Goal: Task Accomplishment & Management: Complete application form

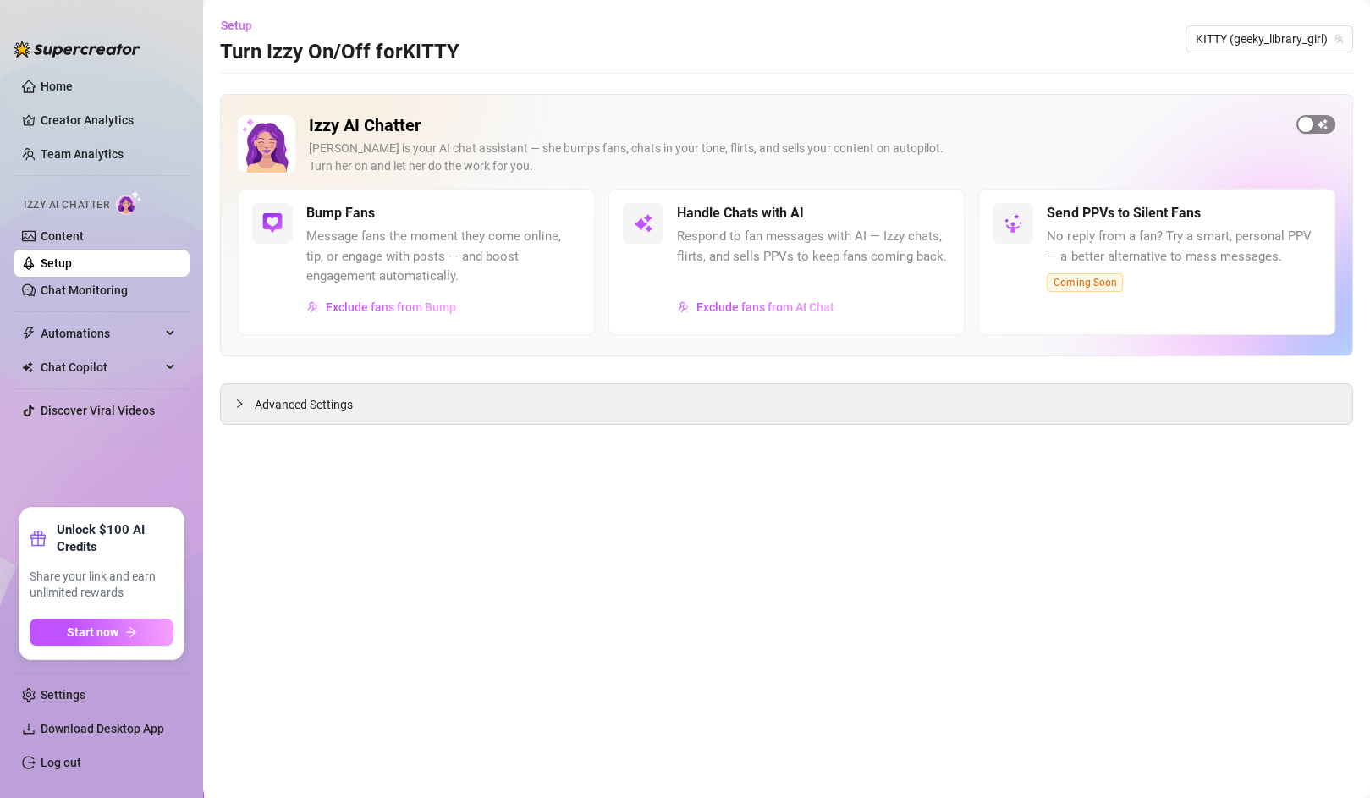
click at [1318, 123] on span "button" at bounding box center [1315, 124] width 39 height 19
click at [79, 229] on link "Content" at bounding box center [62, 236] width 43 height 14
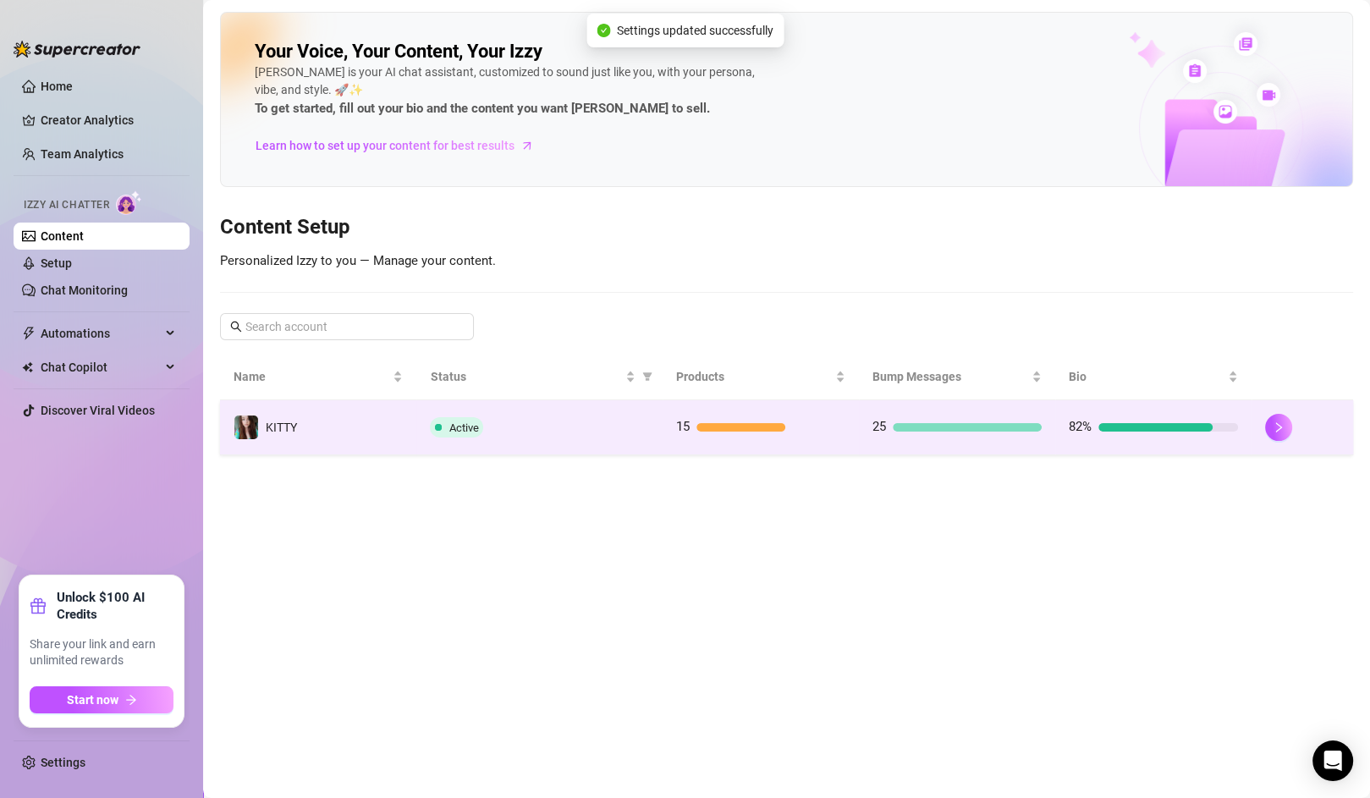
click at [948, 423] on div at bounding box center [967, 427] width 149 height 8
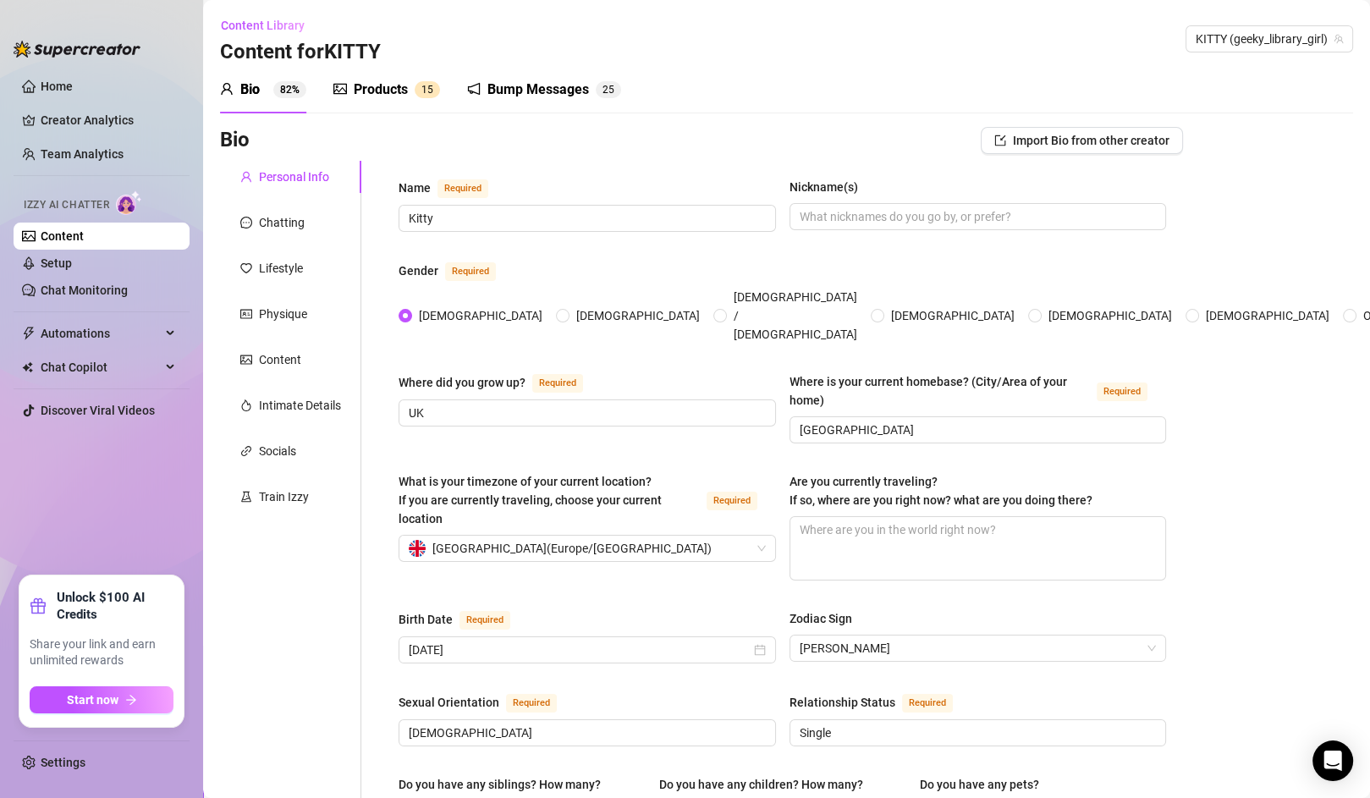
click at [519, 85] on div "Bump Messages" at bounding box center [538, 90] width 102 height 20
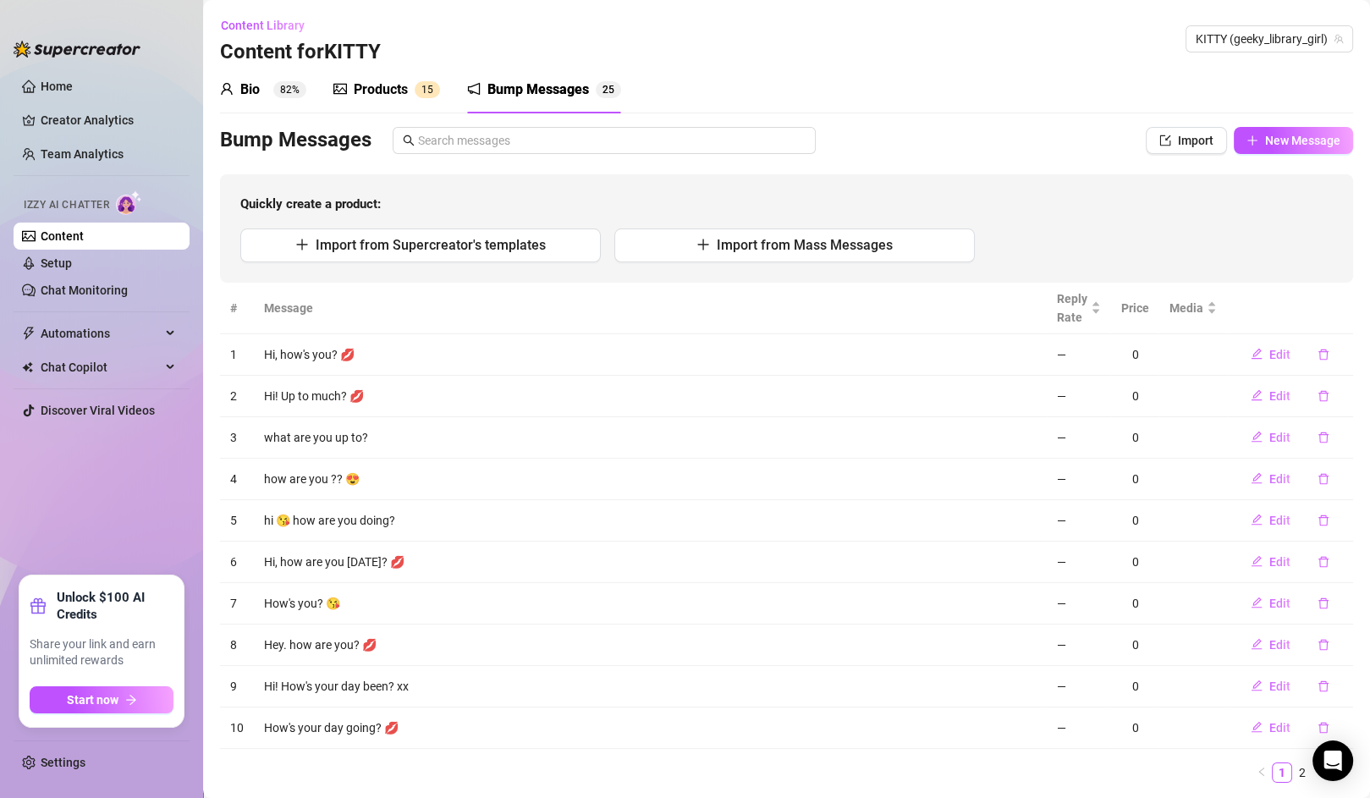
scroll to position [44, 0]
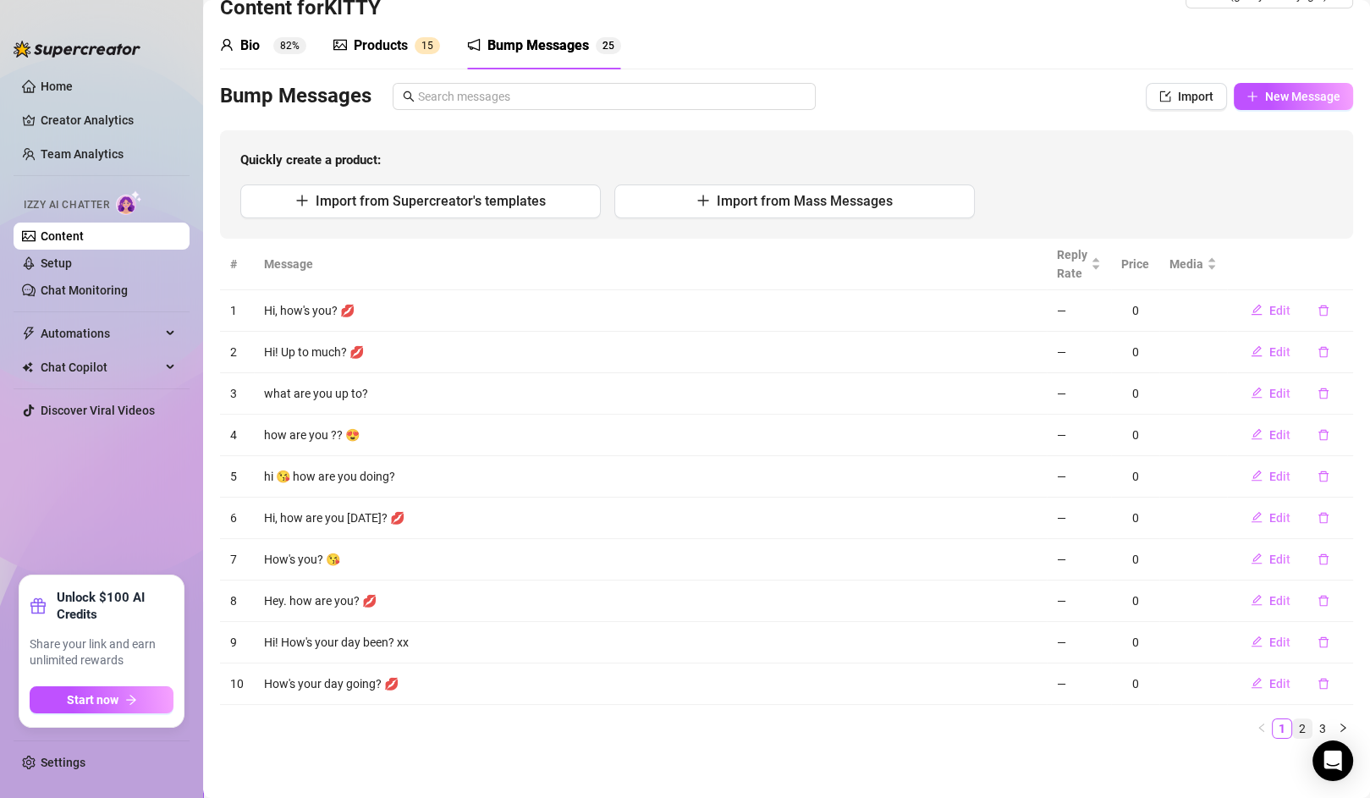
click at [1293, 724] on link "2" at bounding box center [1302, 728] width 19 height 19
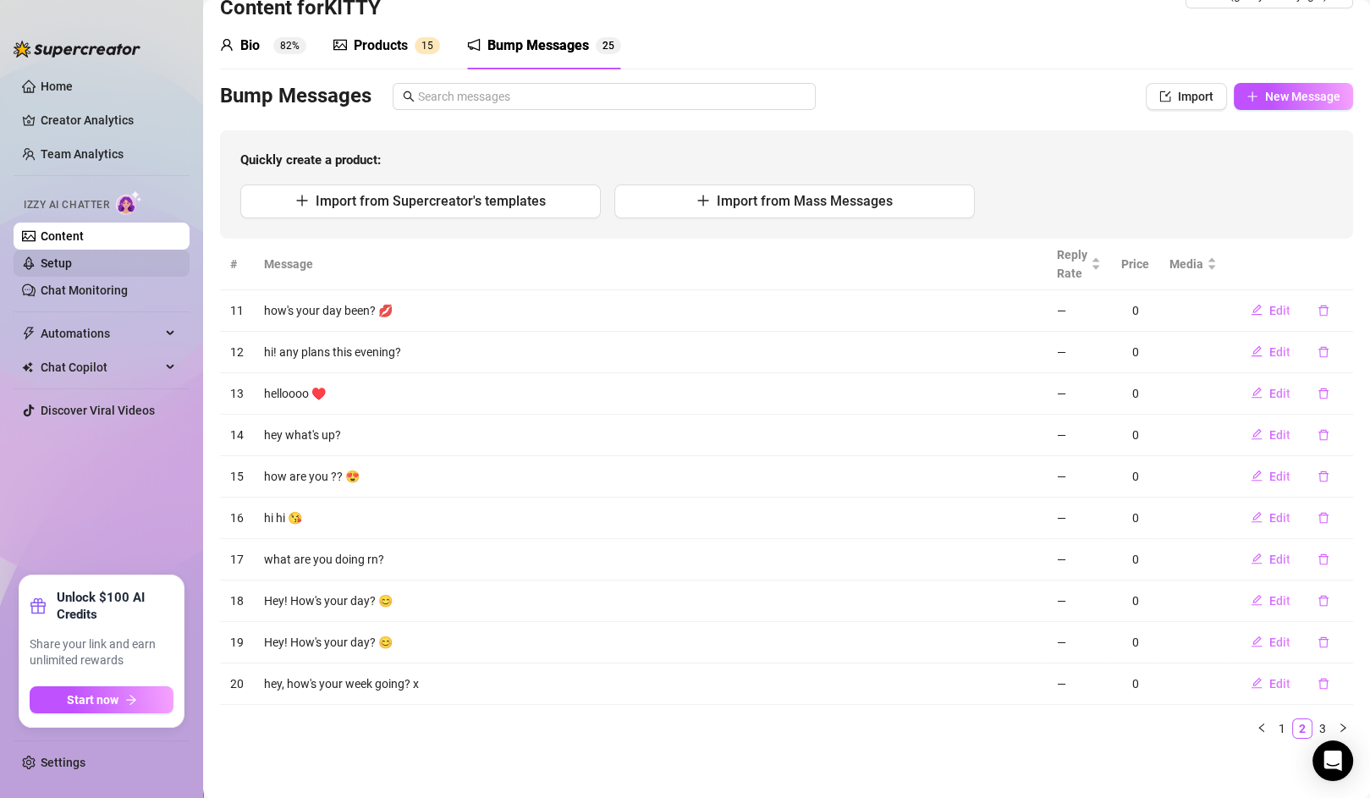
click at [63, 262] on link "Setup" at bounding box center [56, 263] width 31 height 14
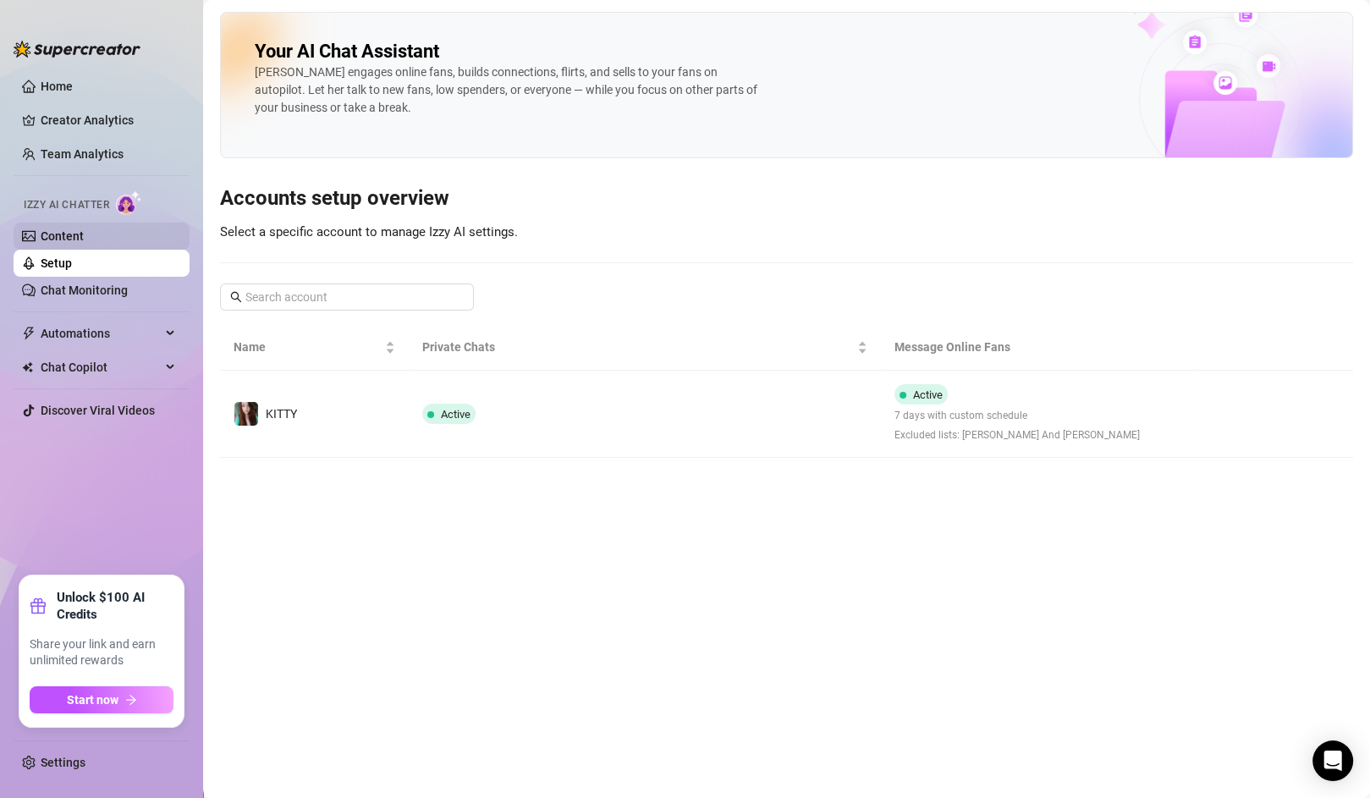
click at [70, 230] on link "Content" at bounding box center [62, 236] width 43 height 14
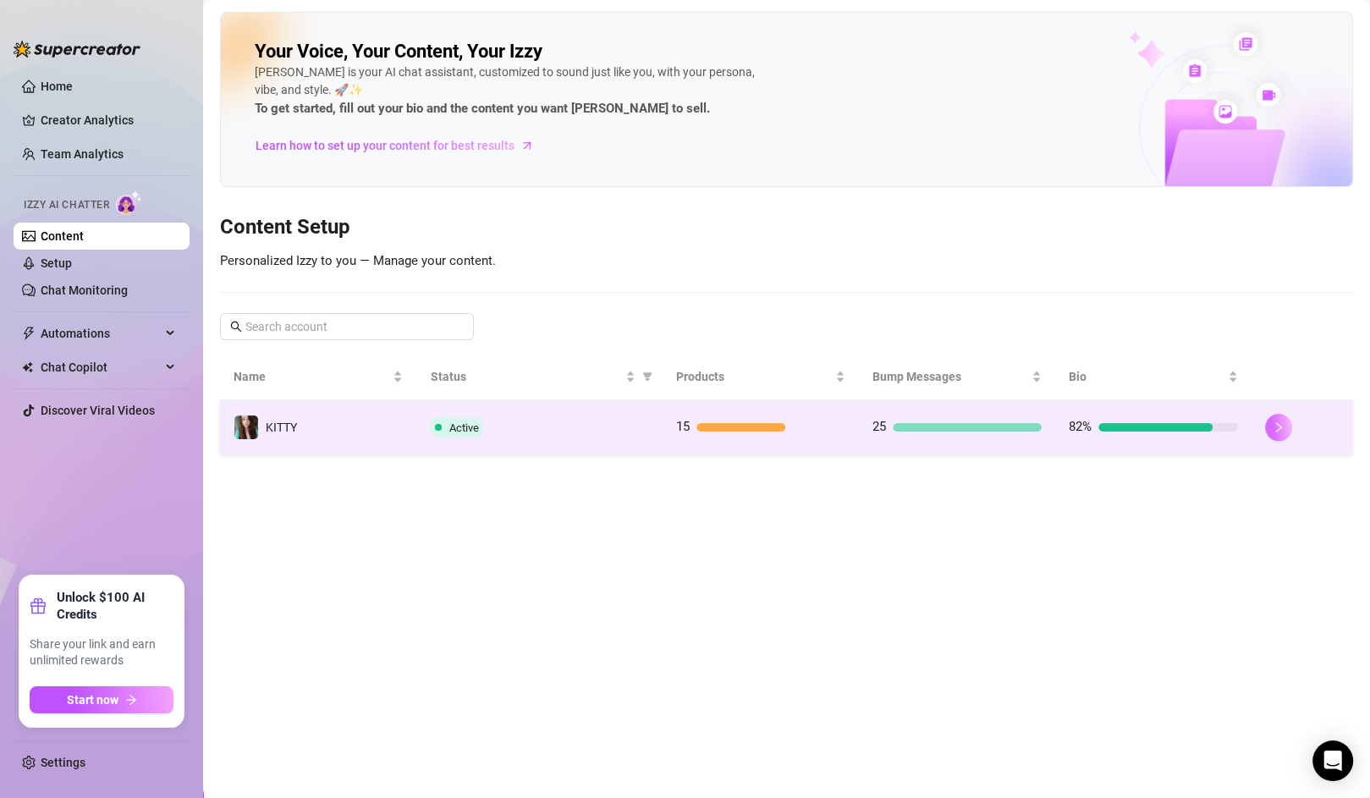
click at [1266, 425] on button "button" at bounding box center [1278, 427] width 27 height 27
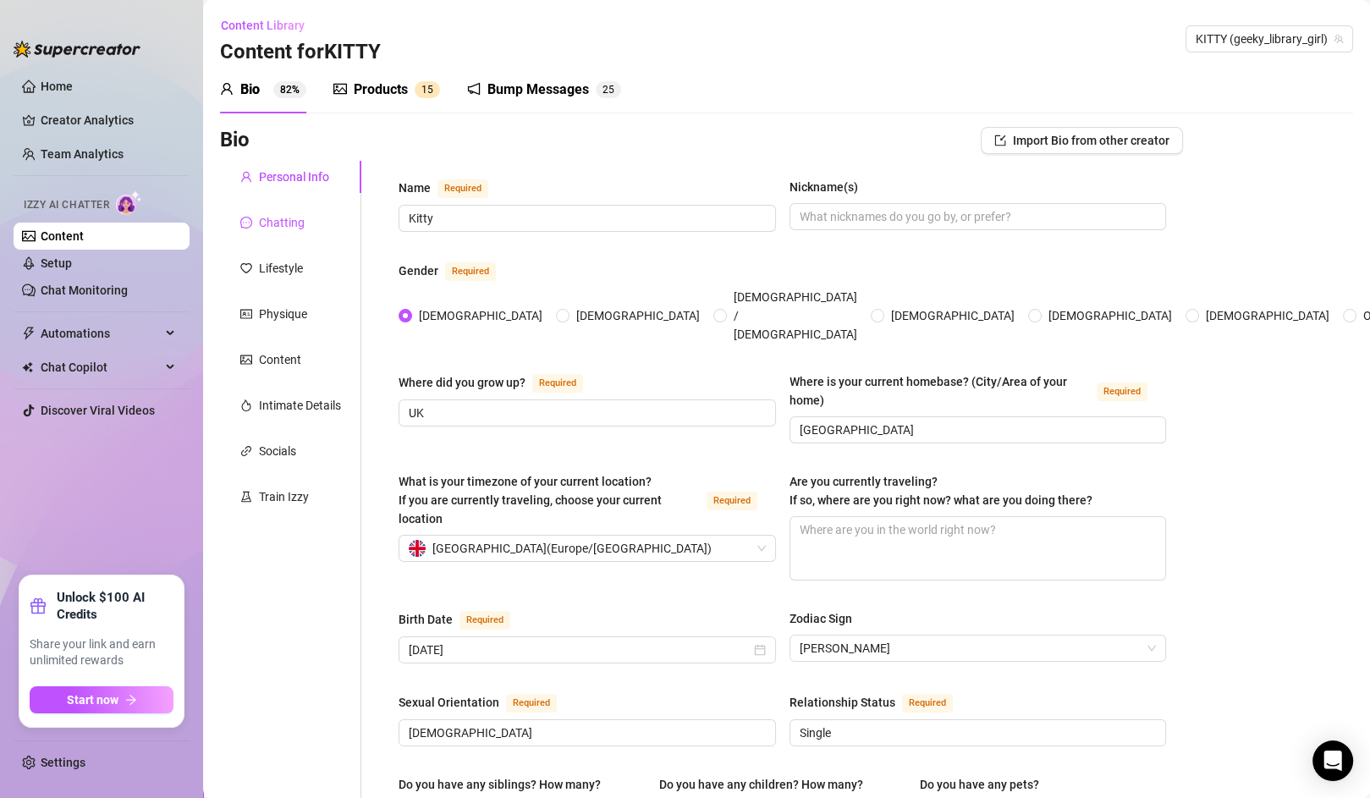
click at [286, 226] on div "Chatting" at bounding box center [282, 222] width 46 height 19
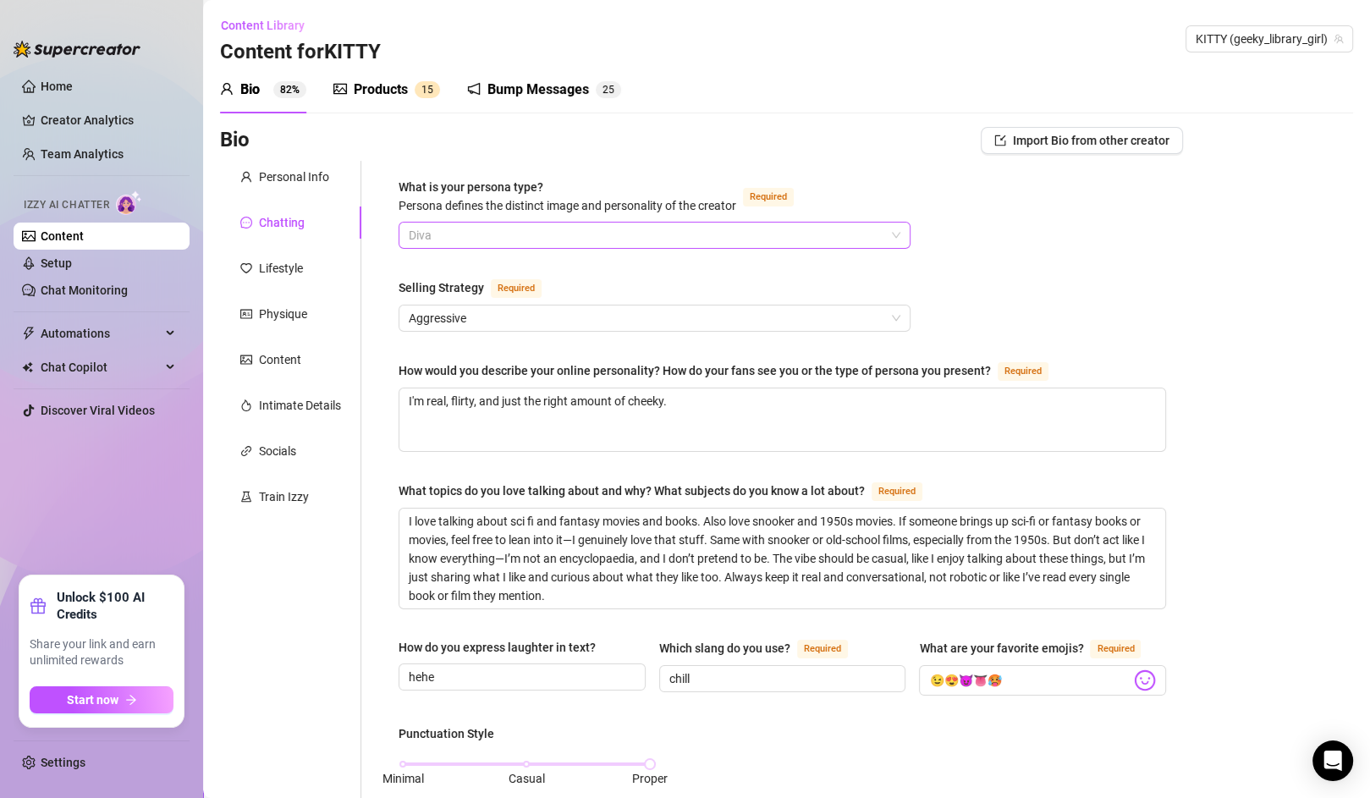
click at [462, 234] on span "Diva" at bounding box center [655, 235] width 492 height 25
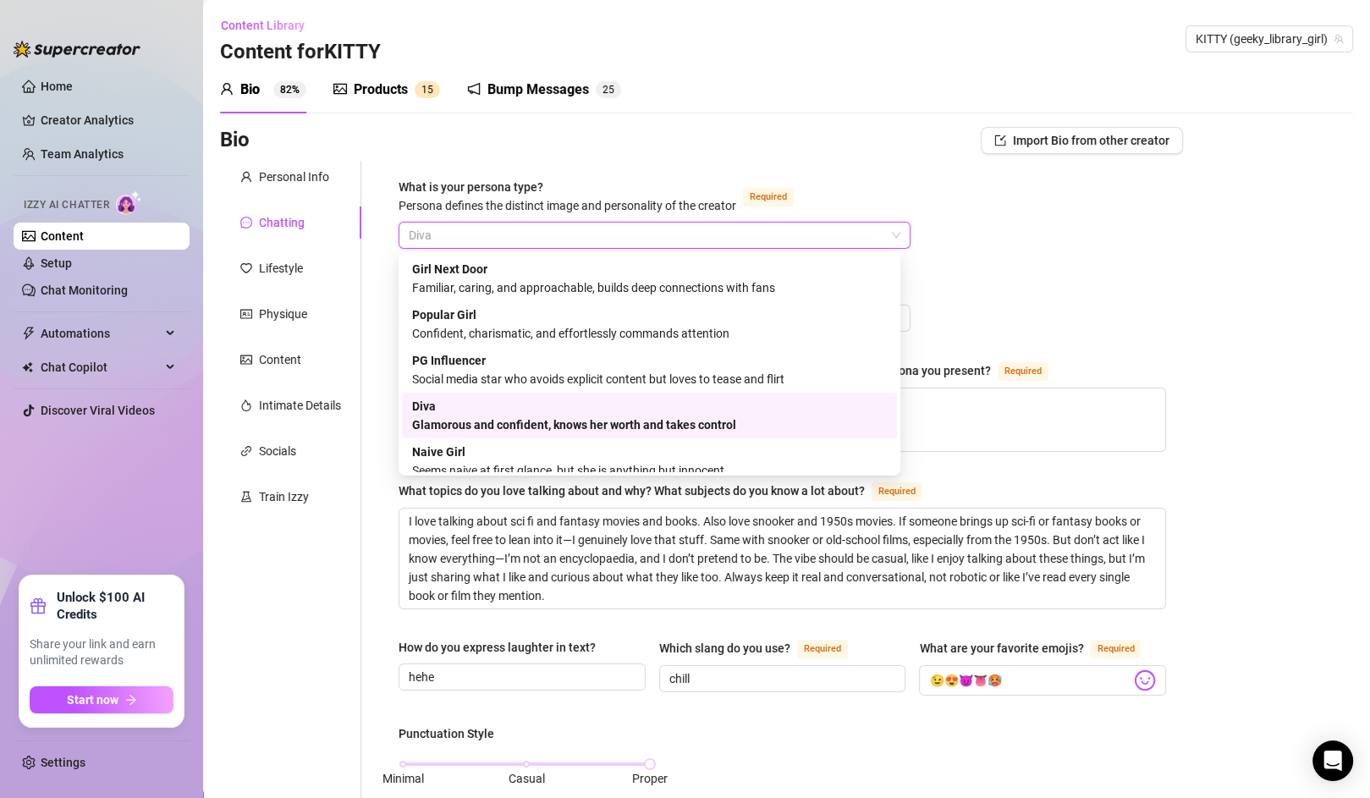
click at [462, 234] on span "Diva" at bounding box center [655, 235] width 492 height 25
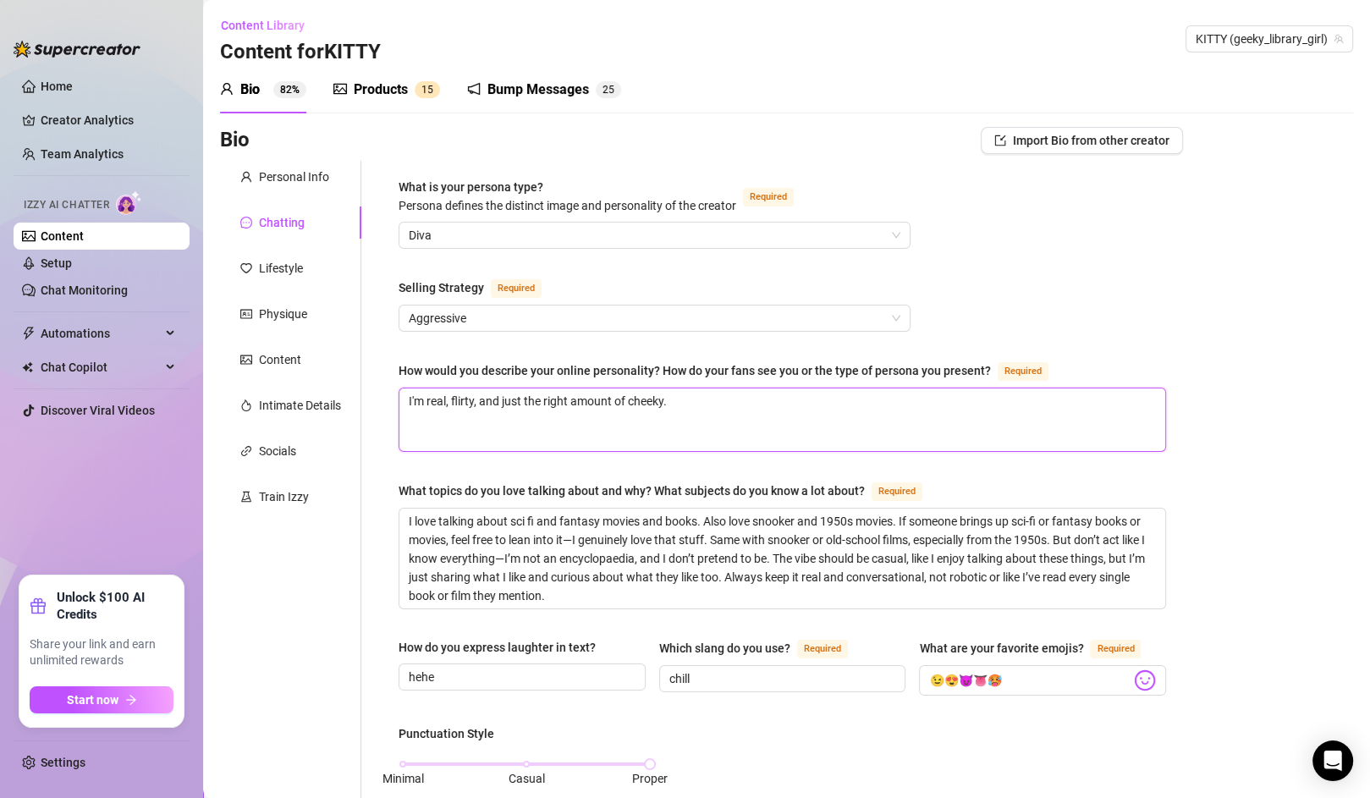
drag, startPoint x: 449, startPoint y: 401, endPoint x: 422, endPoint y: 398, distance: 27.3
click at [422, 398] on textarea "I'm real, flirty, and just the right amount of cheeky." at bounding box center [782, 419] width 766 height 63
type textarea "I'mflirty, and just the right amount of cheeky."
type textarea "I'm flirty, and just the right amount of cheeky."
click at [692, 397] on textarea "I'm flirty, and just the right amount of cheeky." at bounding box center [782, 419] width 766 height 63
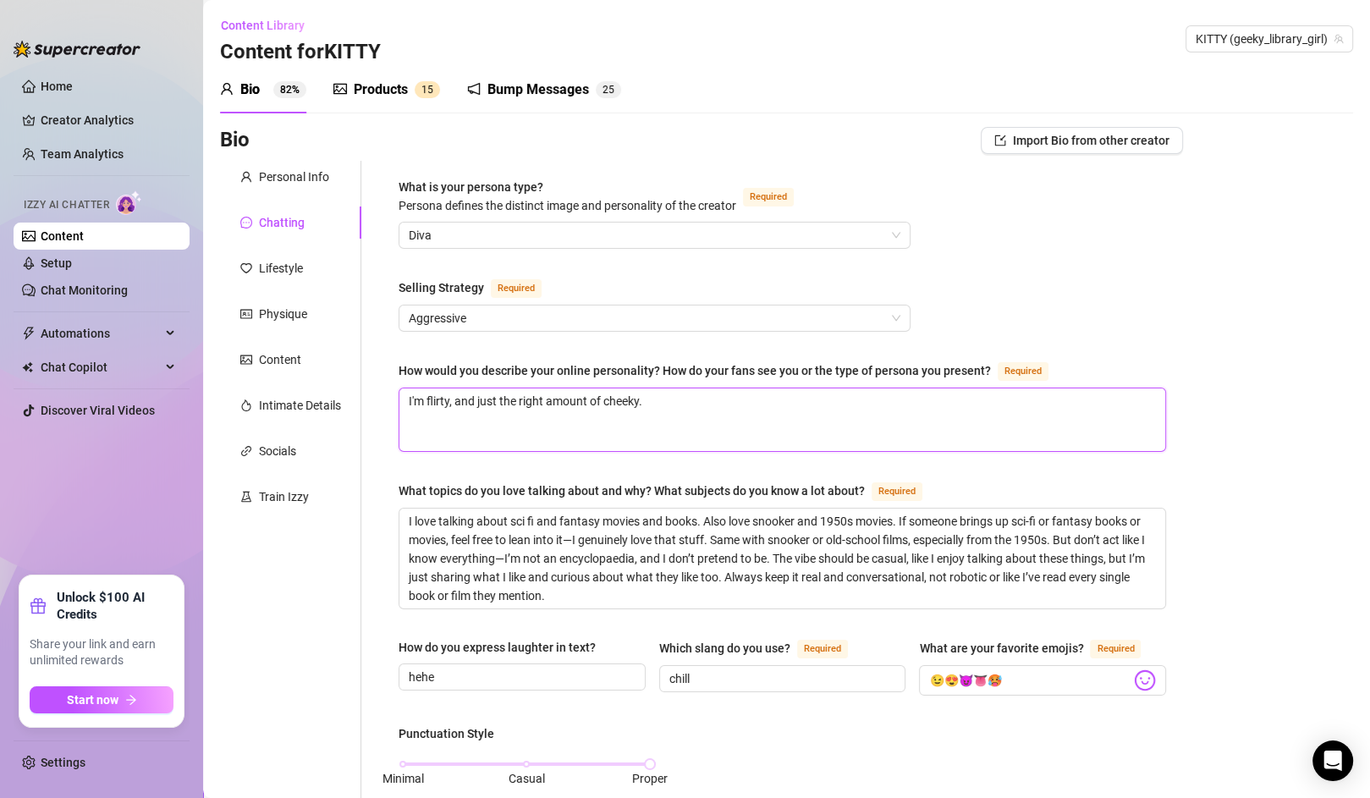
type textarea "I'm flirty, and just the right amount of cheeky. I"
type textarea "I'm flirty, and just the right amount of cheeky. I'"
type textarea "I'm flirty, and just the right amount of cheeky. I'm"
type textarea "I'm flirty, and just the right amount of cheeky. I'm a"
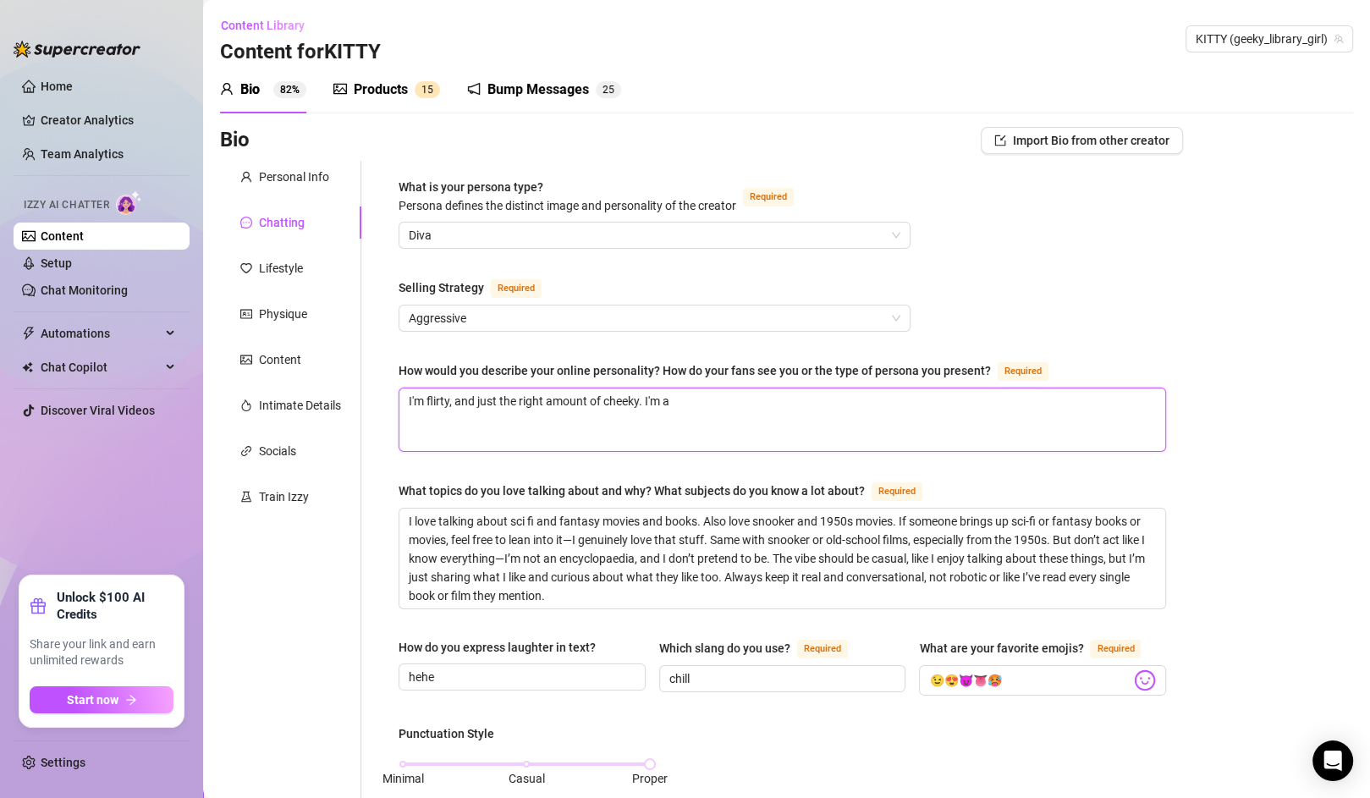
type textarea "I'm flirty, and just the right amount of cheeky. I'm an"
type textarea "I'm flirty, and just the right amount of cheeky. I'm an o"
type textarea "I'm flirty, and just the right amount of cheeky. I'm an of"
type textarea "I'm flirty, and just the right amount of cheeky. I'm an off"
type textarea "I'm flirty, and just the right amount of cheeky. I'm an offi"
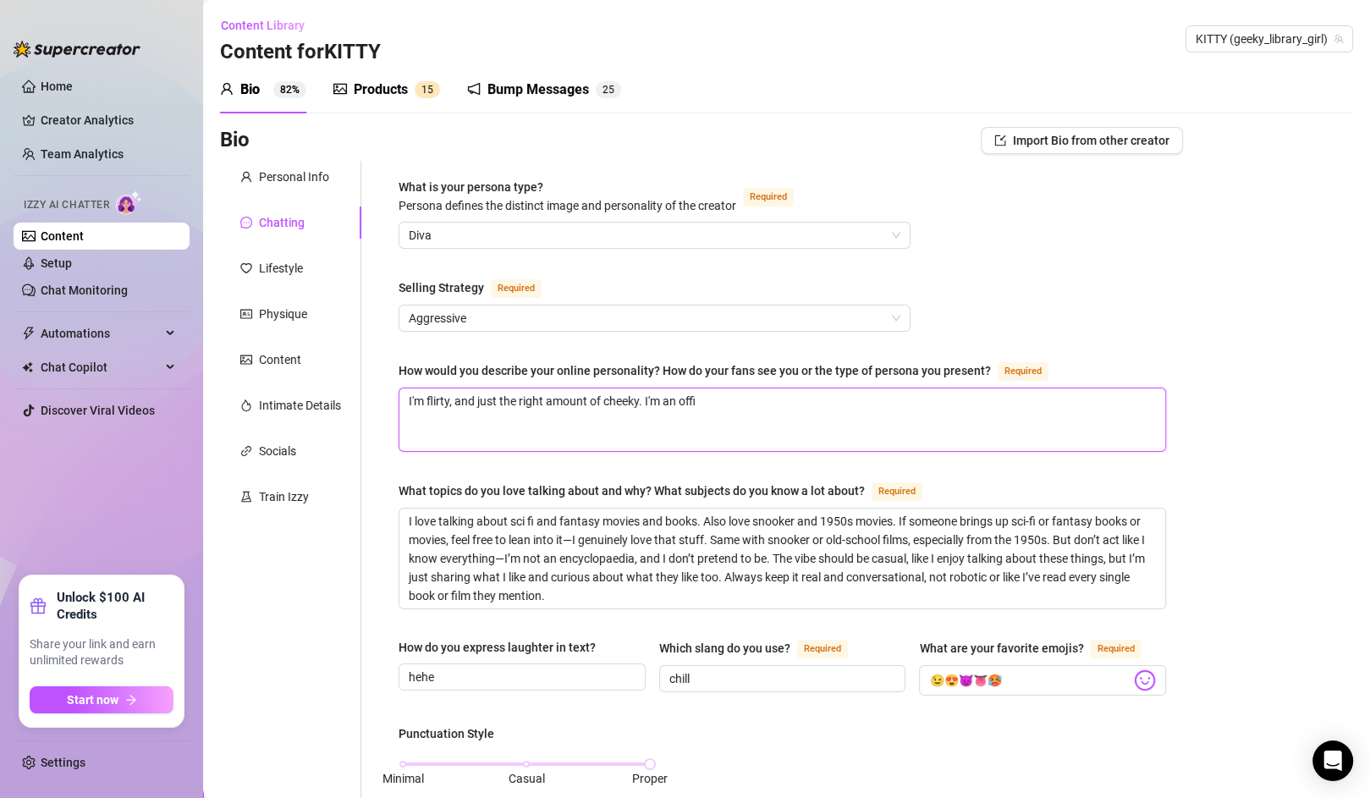
type textarea "I'm flirty, and just the right amount of cheeky. I'm an offic"
type textarea "I'm flirty, and just the right amount of cheeky. I'm an office"
type textarea "I'm flirty, and just the right amount of cheeky. I'm an office g"
type textarea "I'm flirty, and just the right amount of cheeky. I'm an office gir"
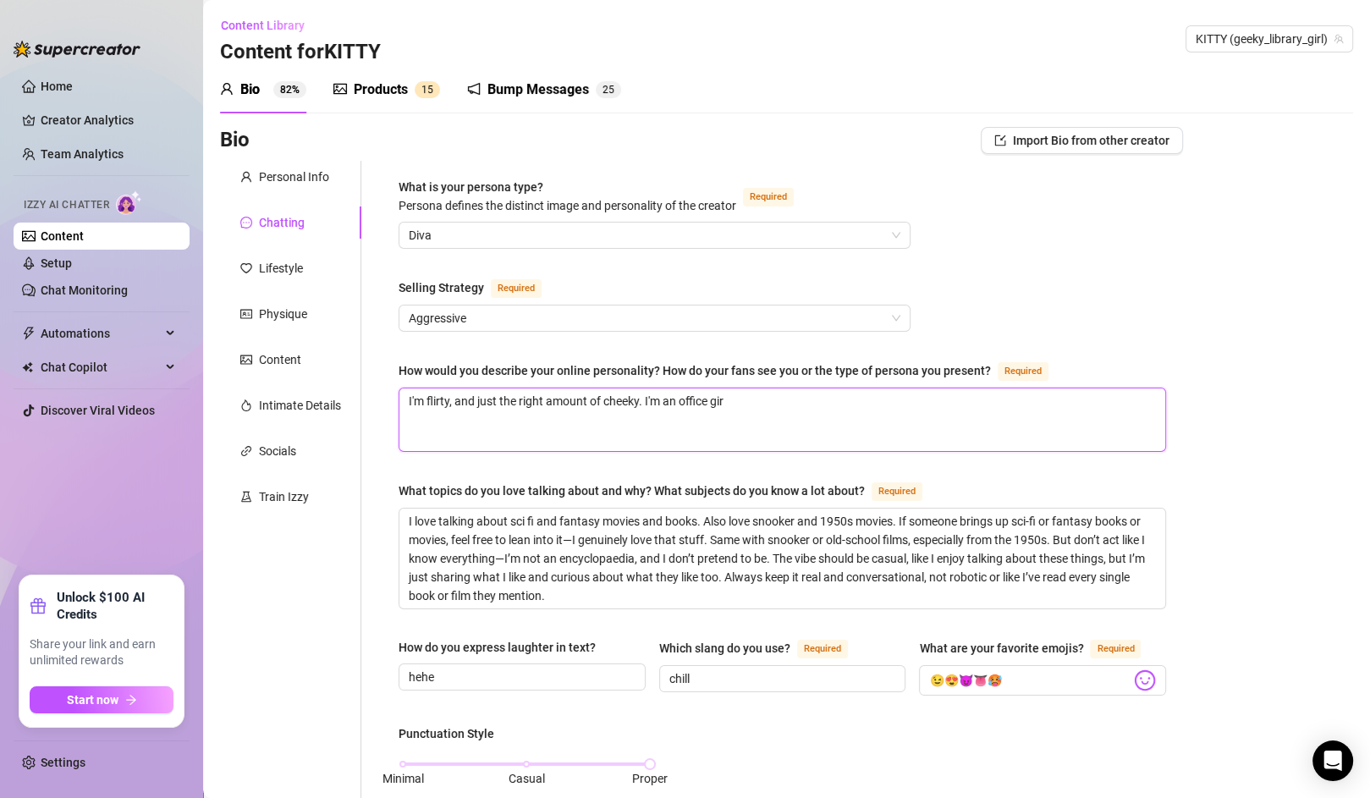
type textarea "I'm flirty, and just the right amount of cheeky. I'm an office girl"
type textarea "I'm flirty, and just the right amount of cheeky. I'm an office girl b"
type textarea "I'm flirty, and just the right amount of cheeky. I'm an office girl by"
type textarea "I'm flirty, and just the right amount of cheeky. I'm an office girl by d"
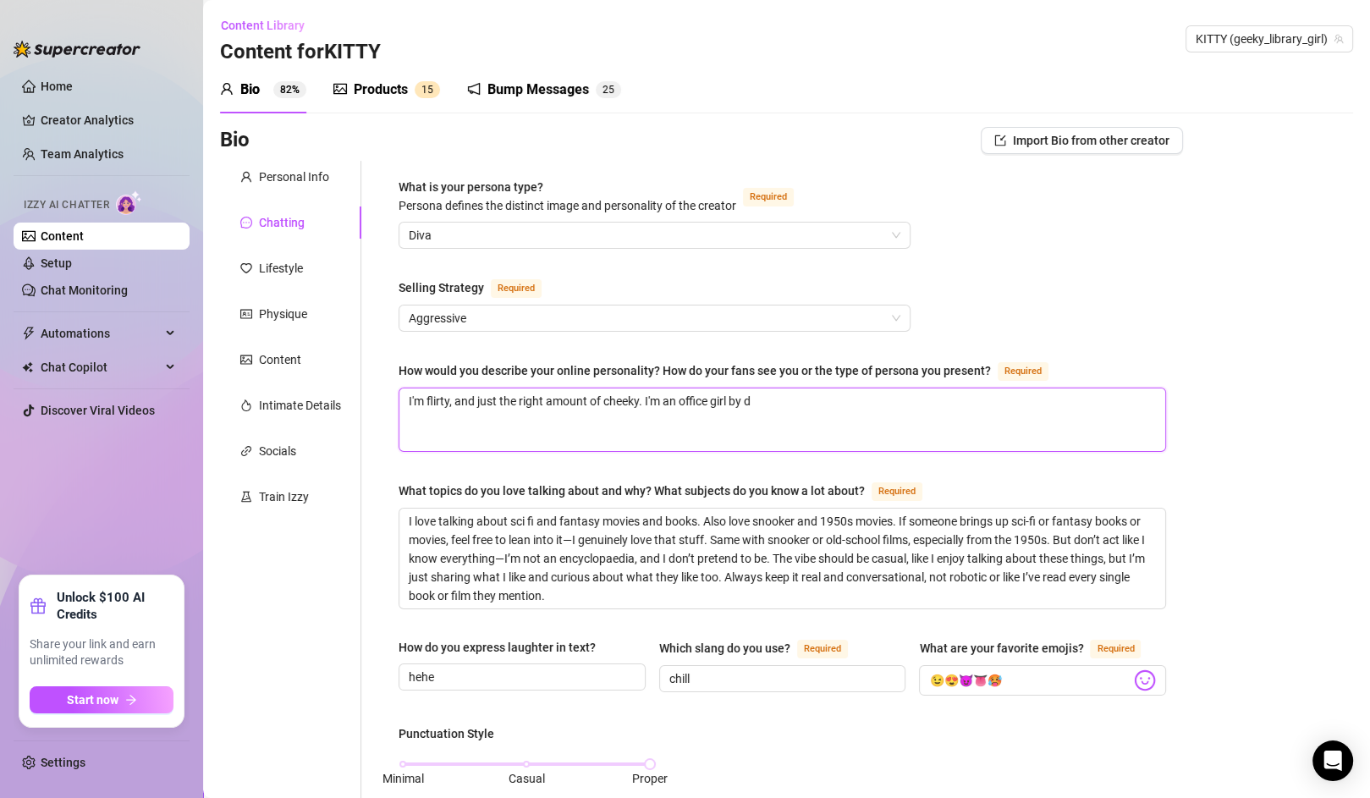
type textarea "I'm flirty, and just the right amount of cheeky. I'm an office girl by da"
type textarea "I'm flirty, and just the right amount of cheeky. I'm an office girl by day"
type textarea "I'm flirty, and just the right amount of cheeky. I'm an office girl by day w"
type textarea "I'm flirty, and just the right amount of cheeky. I'm an office girl by day who"
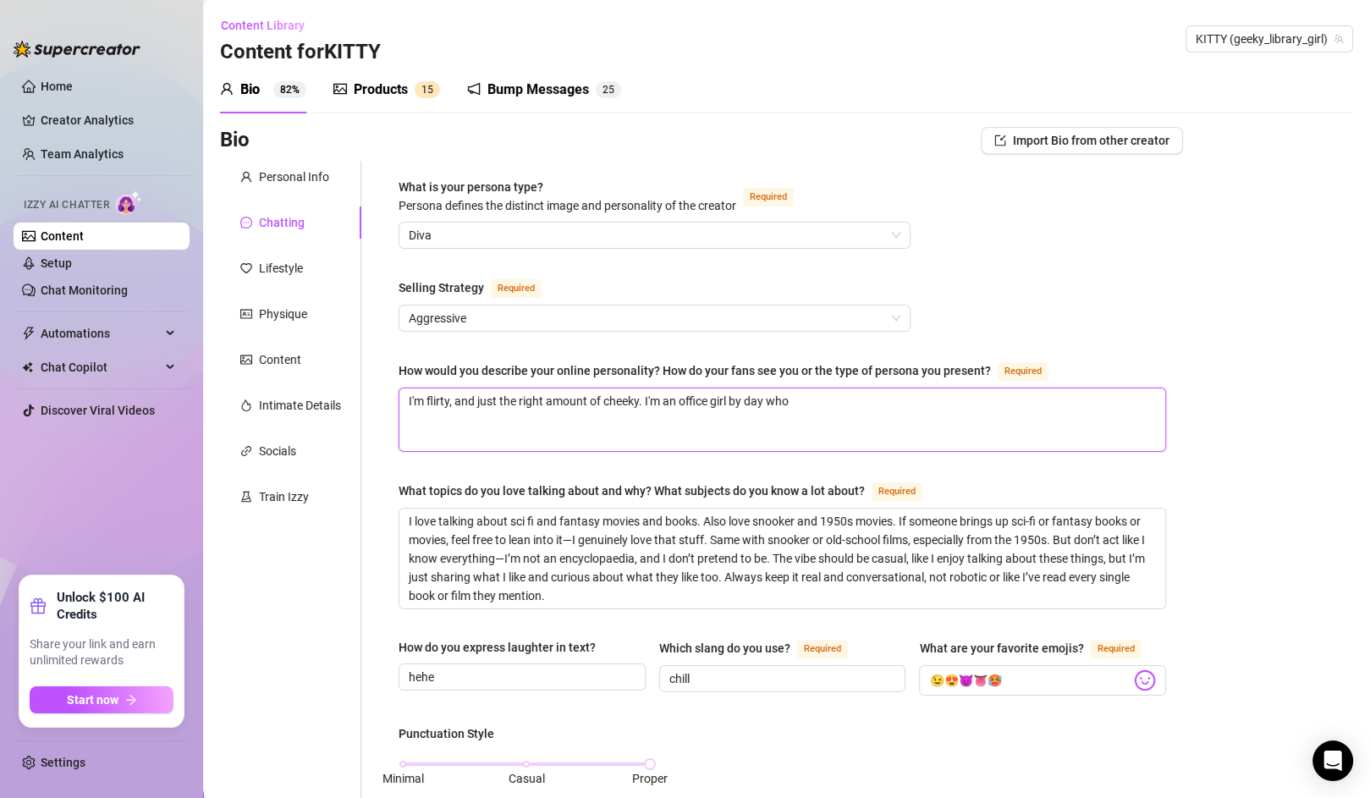
type textarea "I'm flirty, and just the right amount of cheeky. I'm an office girl by day who"
type textarea "I'm flirty, and just the right amount of cheeky. I'm an office girl by day who …"
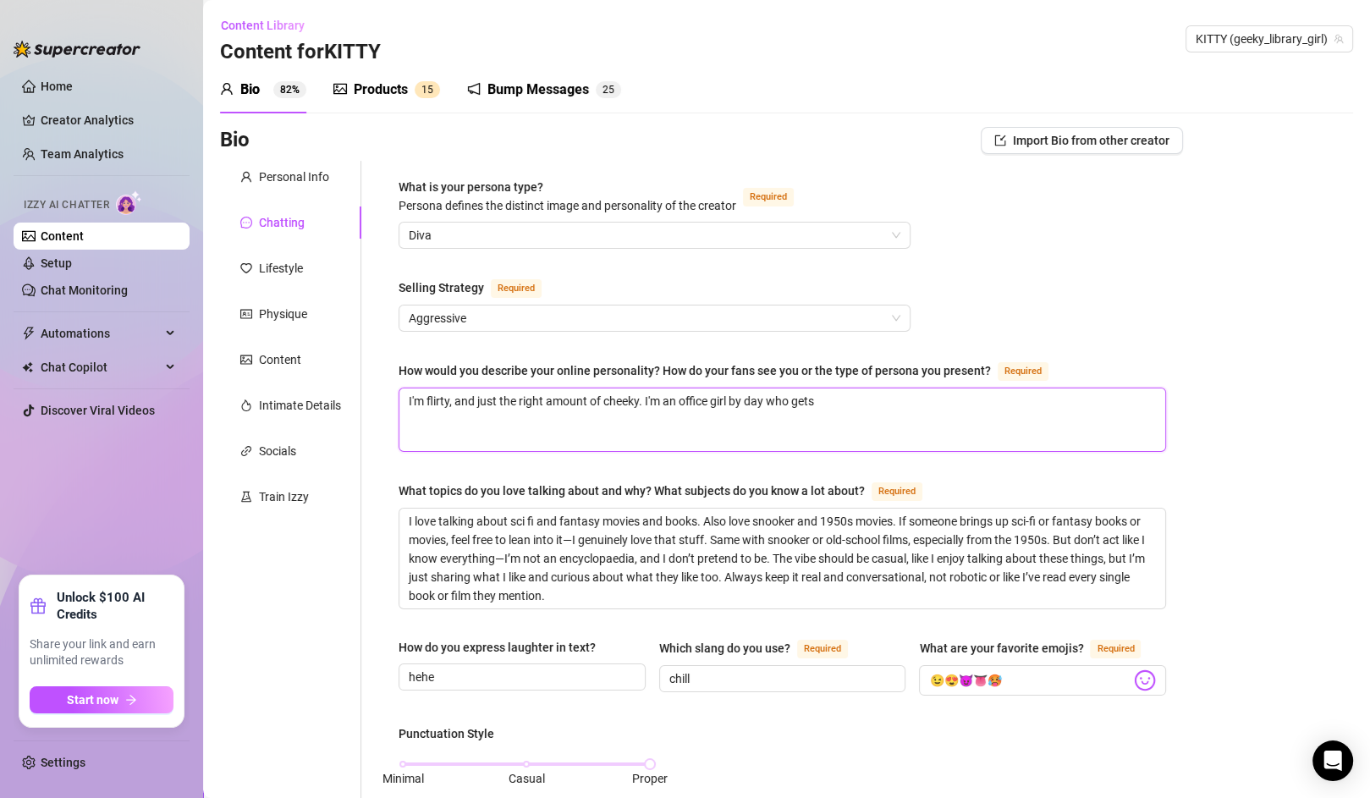
type textarea "I'm flirty, and just the right amount of cheeky. I'm an office girl by day who …"
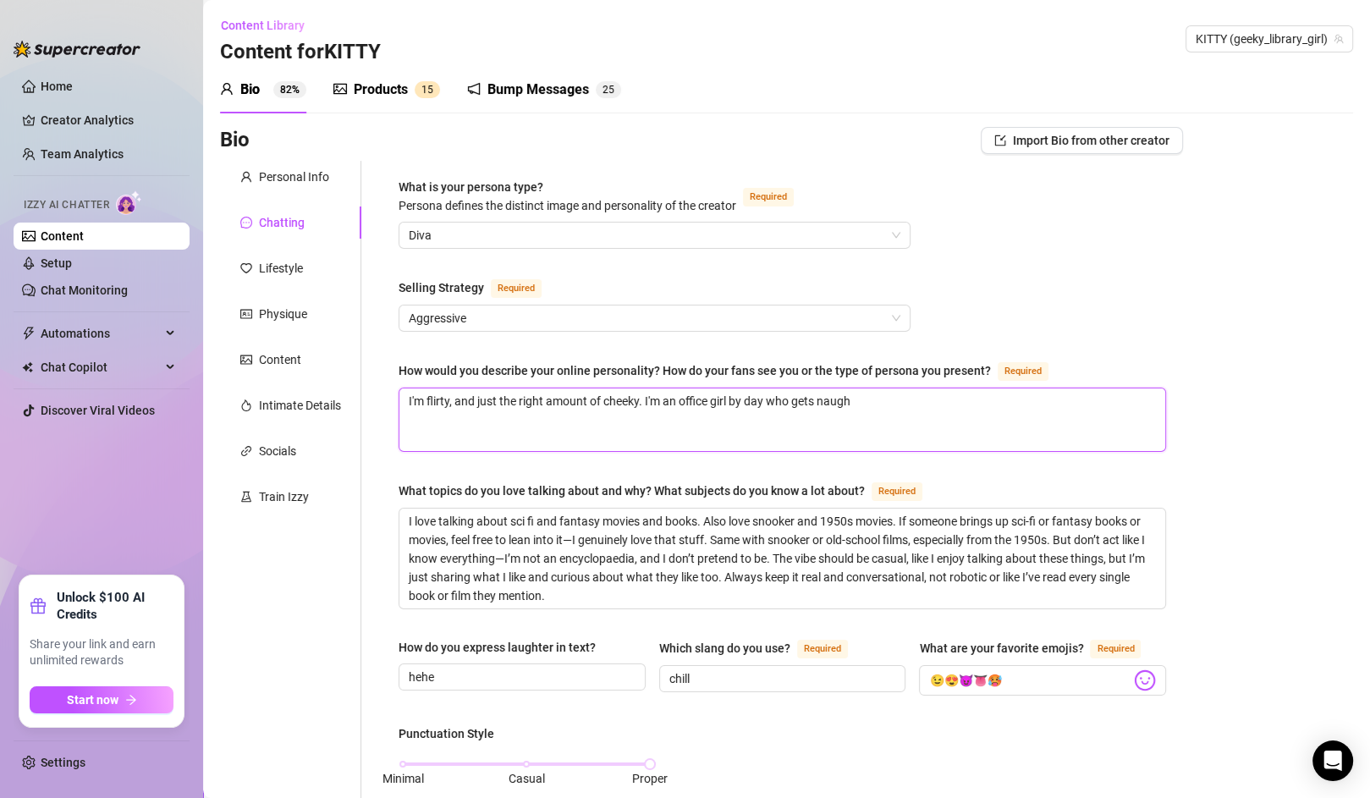
type textarea "I'm flirty, and just the right amount of cheeky. I'm an office girl by day who …"
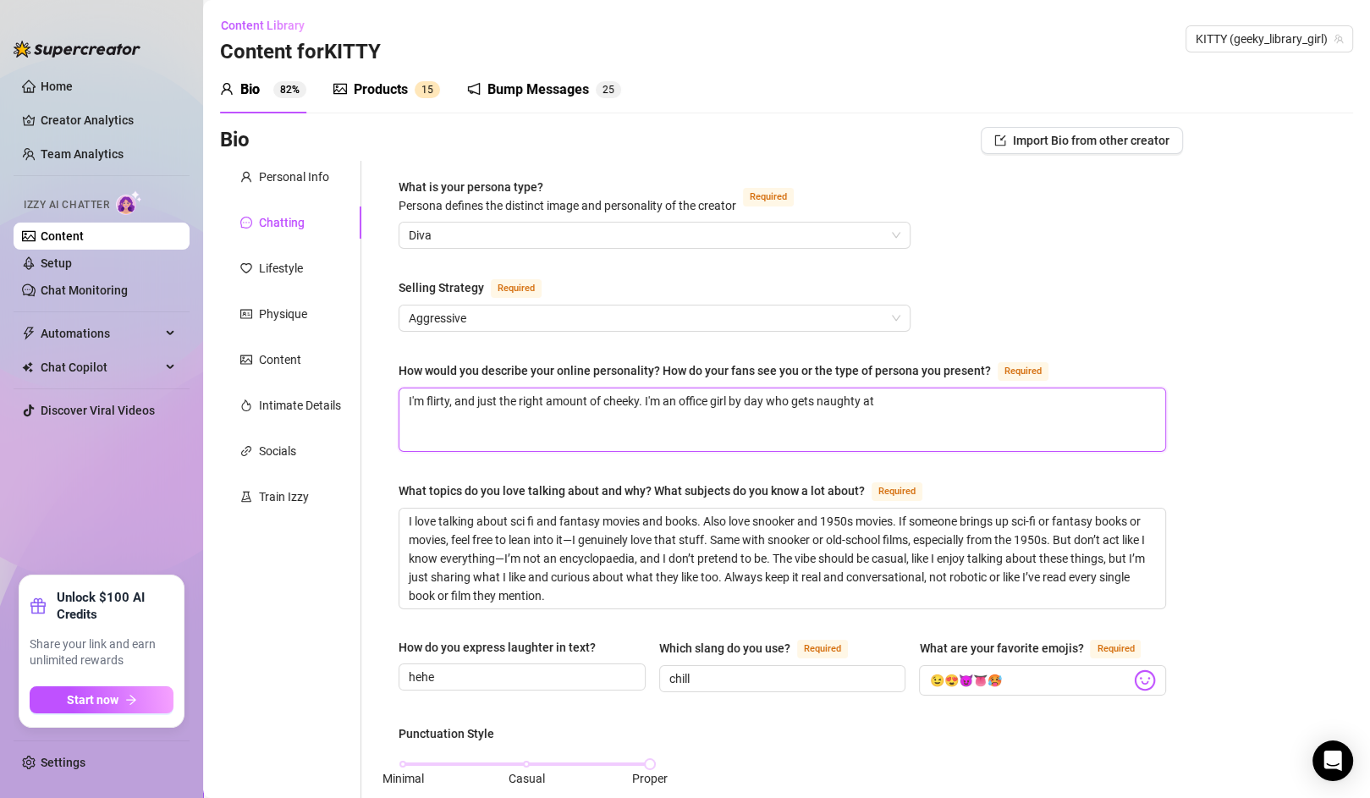
type textarea "I'm flirty, and just the right amount of cheeky. I'm an office girl by day who …"
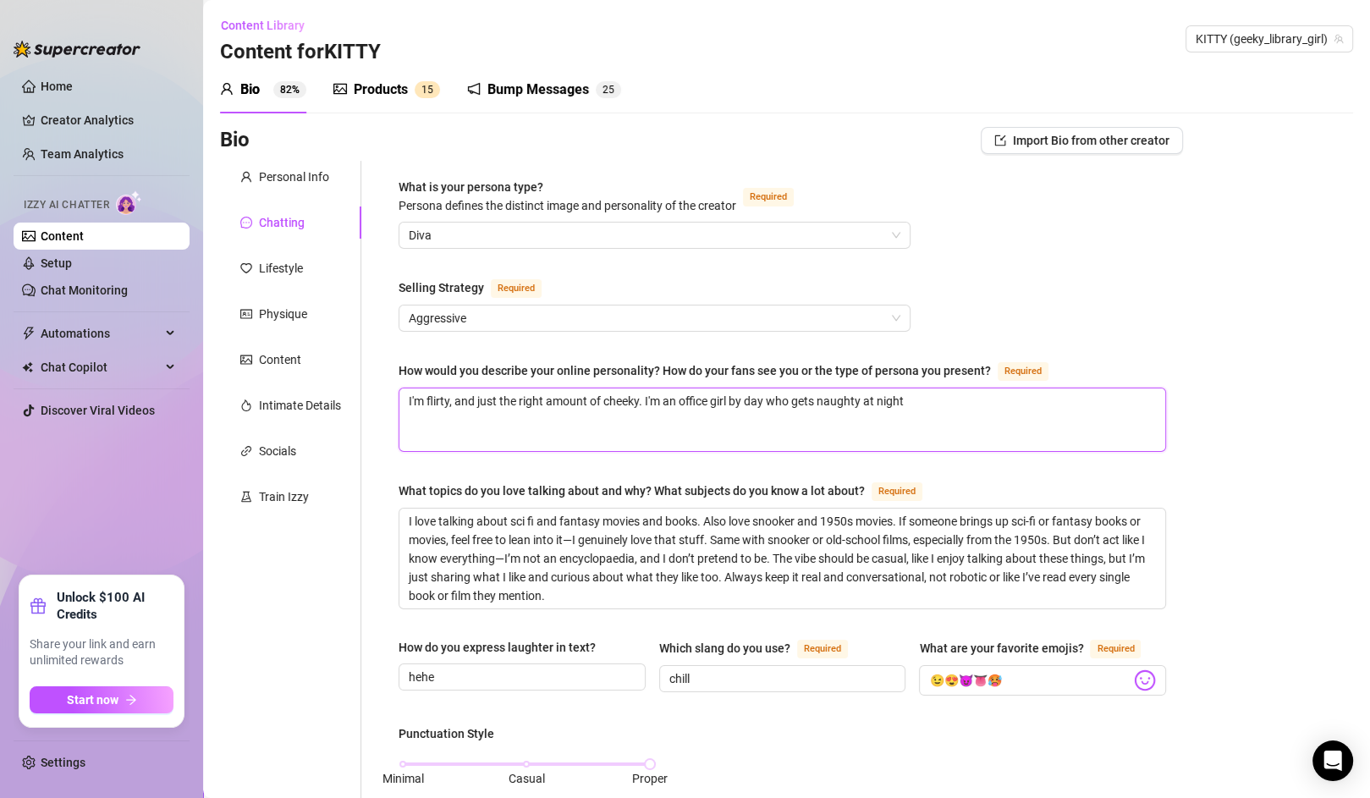
type textarea "I'm flirty, and just the right amount of cheeky. I'm an office girl by day who …"
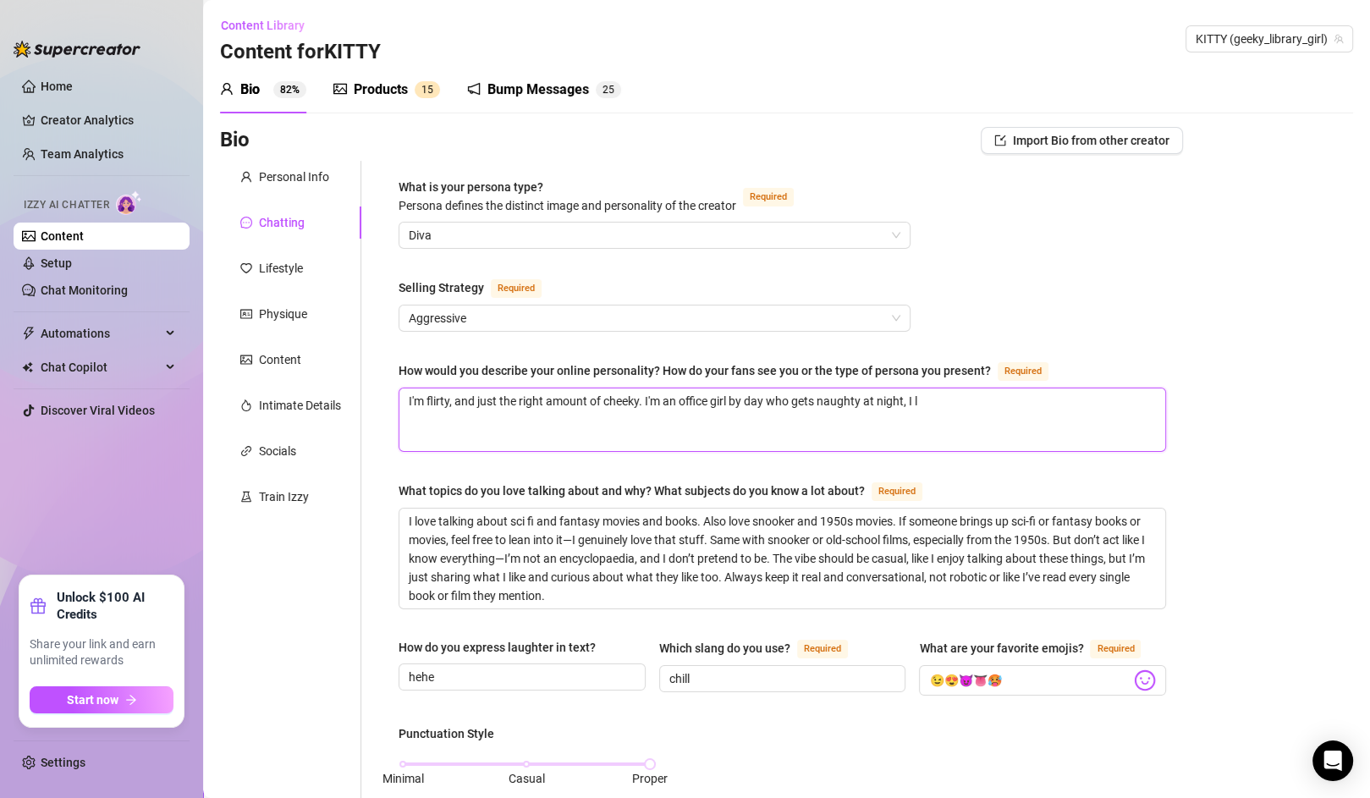
type textarea "I'm flirty, and just the right amount of cheeky. I'm an office girl by day who …"
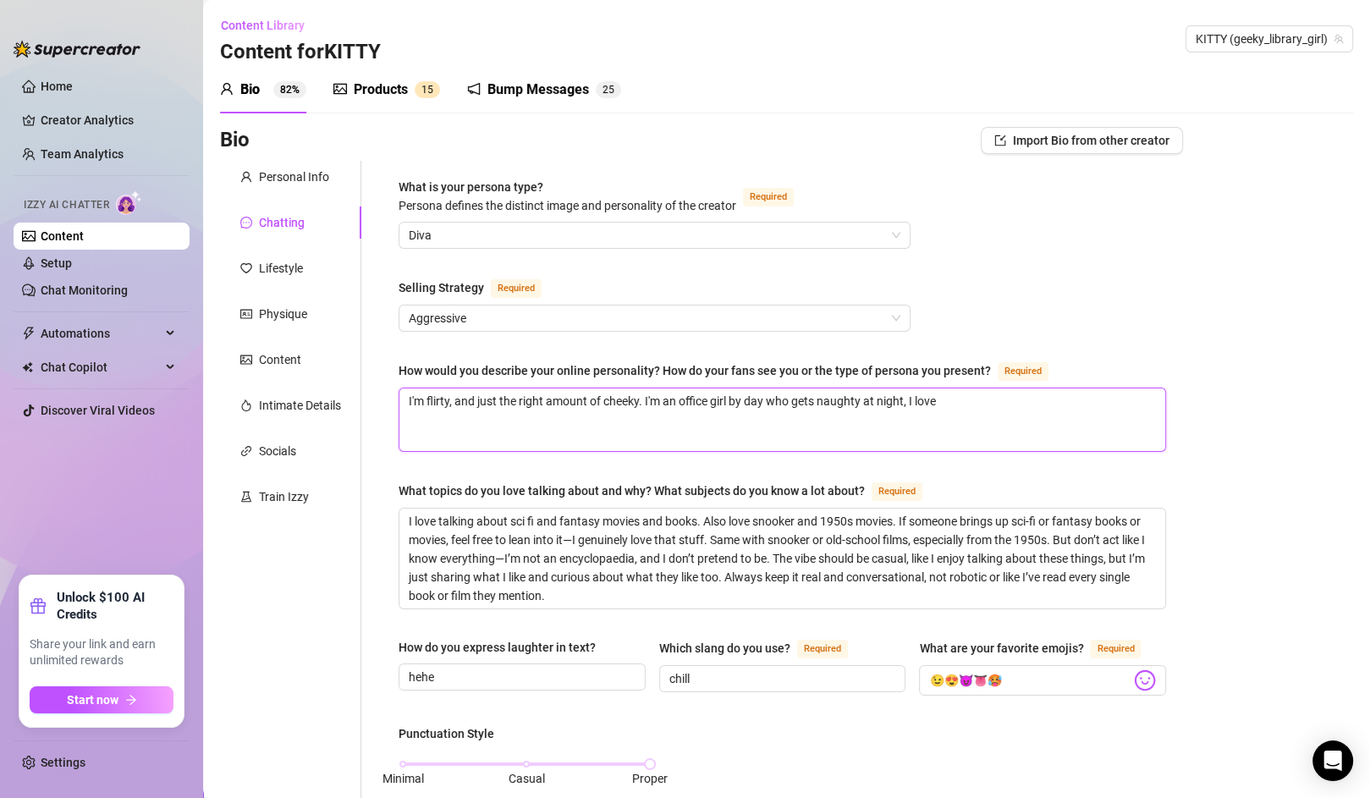
type textarea "I'm flirty, and just the right amount of cheeky. I'm an office girl by day who …"
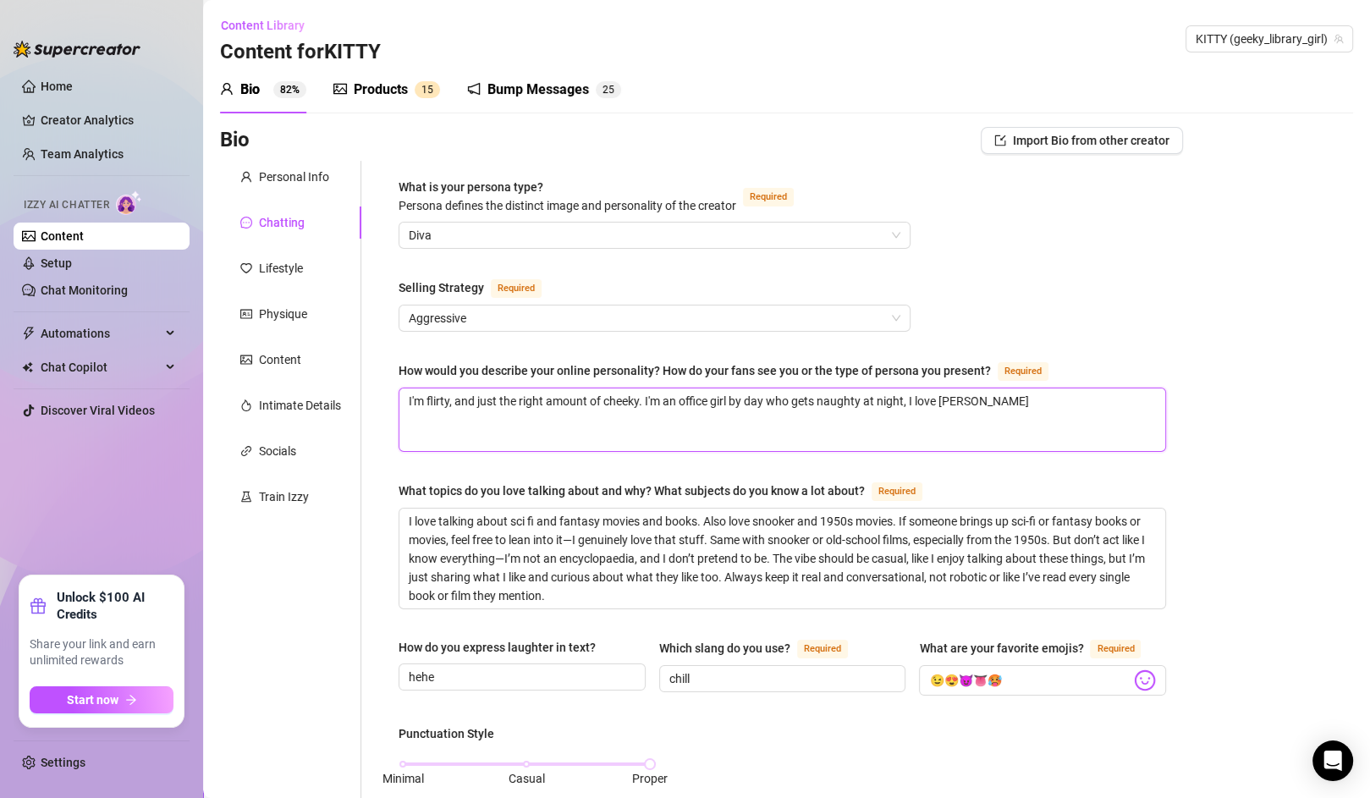
type textarea "I'm flirty, and just the right amount of cheeky. I'm an office girl by day who …"
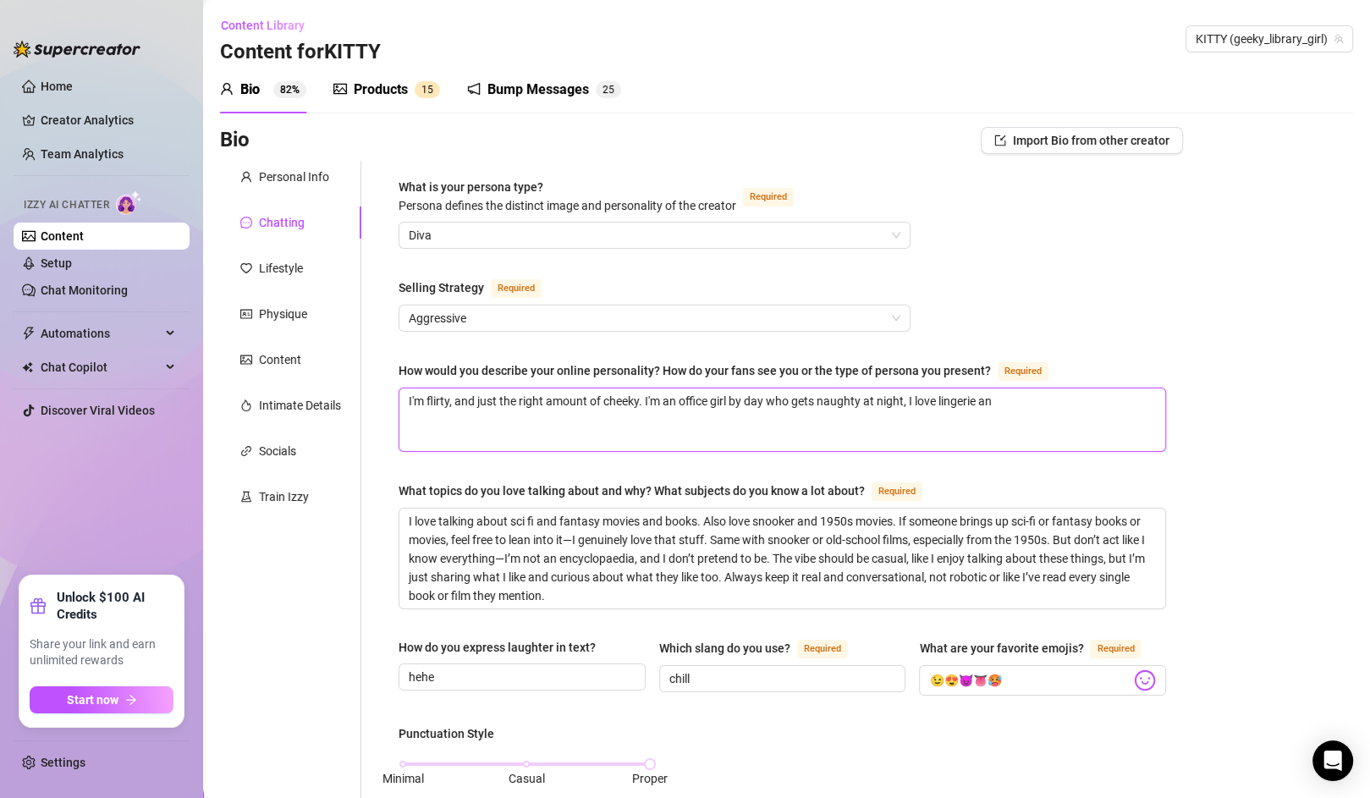
type textarea "I'm flirty, and just the right amount of cheeky. I'm an office girl by day who …"
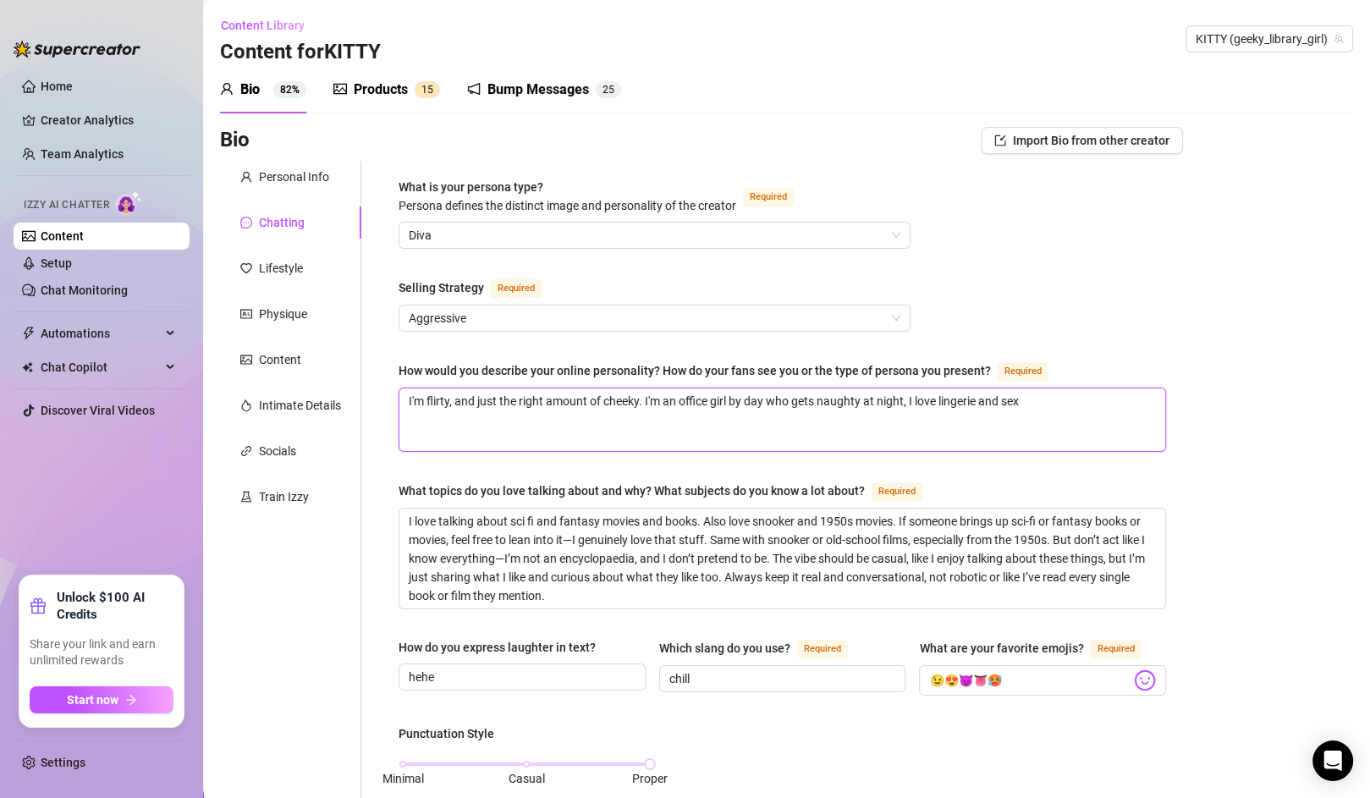
type textarea "I'm flirty, and just the right amount of cheeky. I'm an office girl by day who …"
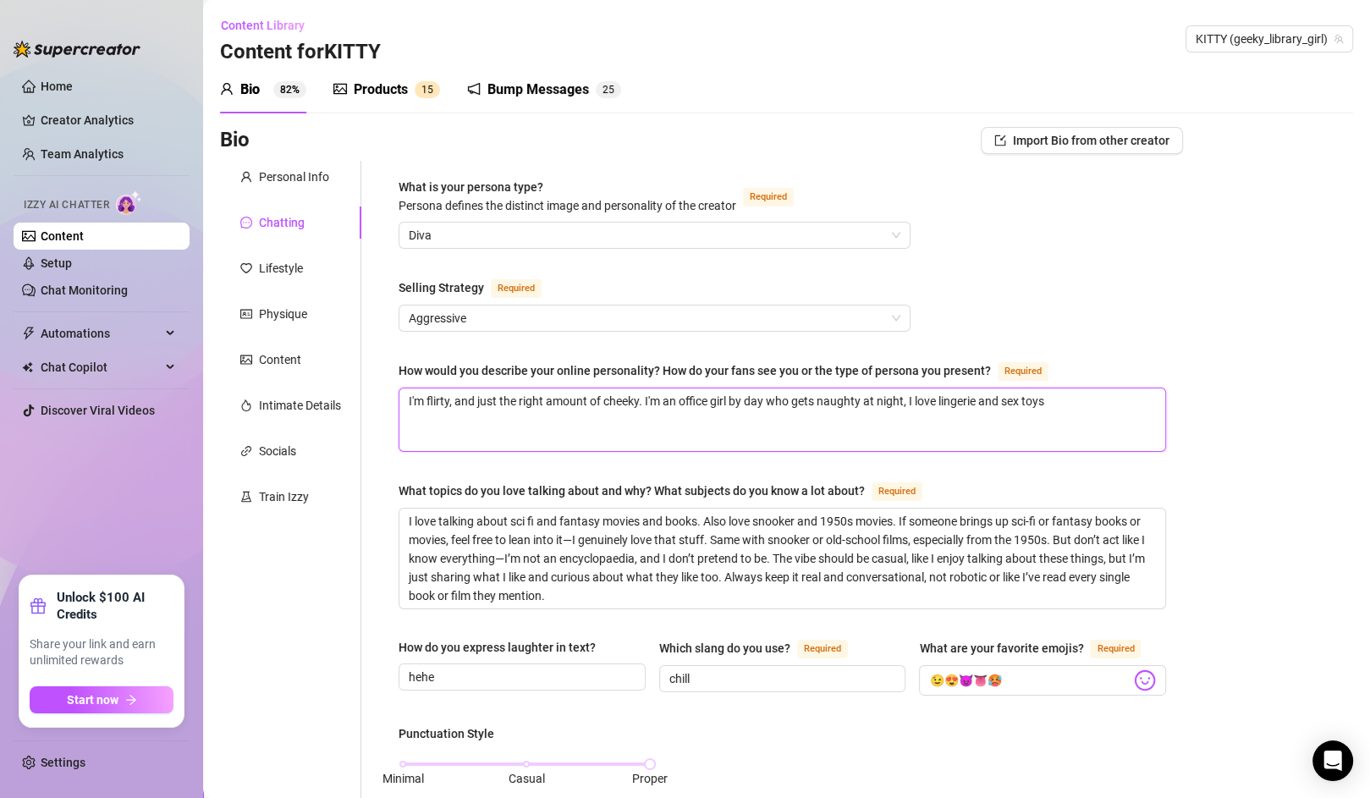
type textarea "I'm flirty, and just the right amount of cheeky. I'm an office girl by day who …"
drag, startPoint x: 648, startPoint y: 399, endPoint x: 458, endPoint y: 399, distance: 190.4
click at [458, 399] on textarea "I'm flirty, and just the right amount of cheeky. I'm an office girl by day who …" at bounding box center [782, 419] width 766 height 63
type textarea "I'm flirty, 'm an office girl by day who gets naughty at night, I love lingerie…"
type textarea "I'm flirty,'m an office girl by day who gets naughty at night, I love lingerie …"
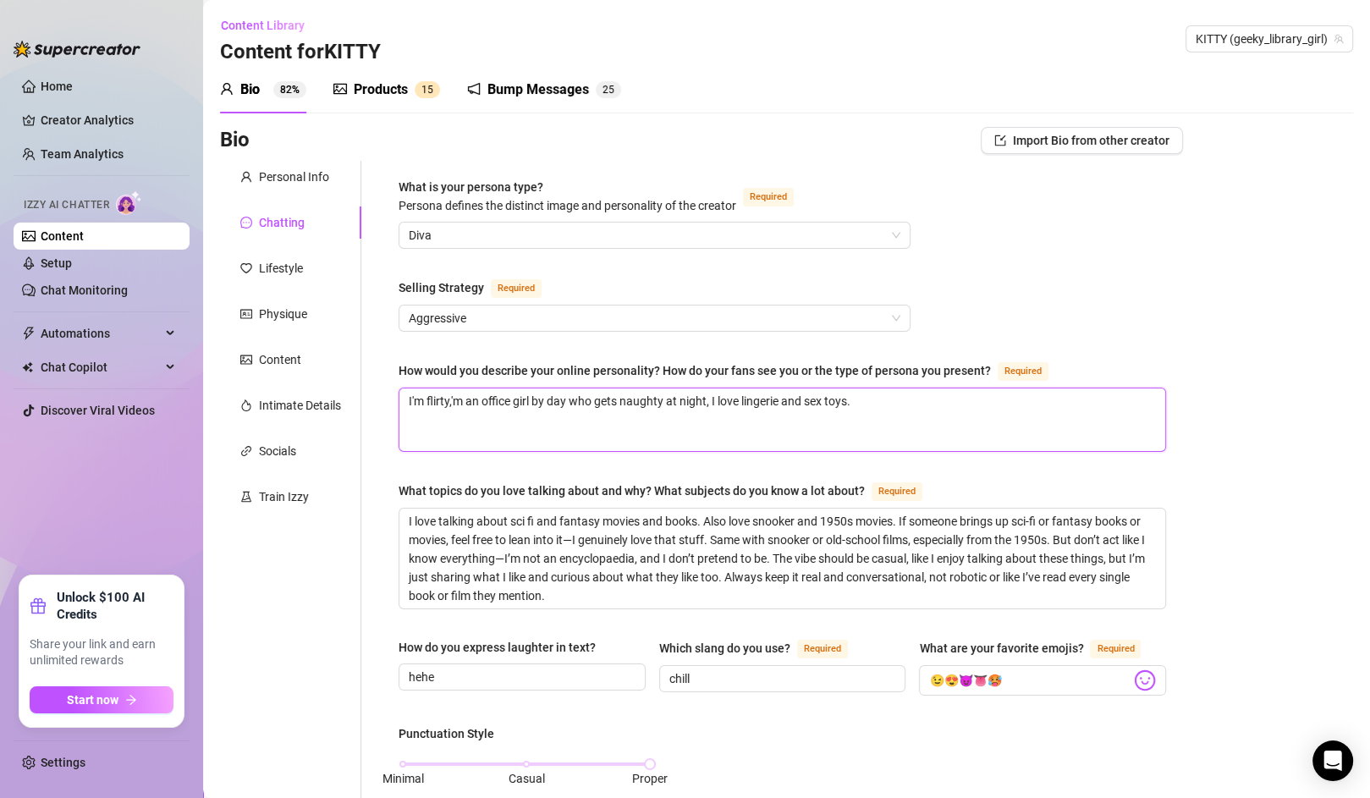
type textarea "I'm flirty,,'m an office girl by day who gets naughty at night, I love lingerie…"
type textarea "I'm flirty,, a'm an office girl by day who gets naughty at night, I love linger…"
type textarea "I'm flirty,, a 'm an office girl by day who gets naughty at night, I love linge…"
type textarea "I'm flirty,, a t'm an office girl by day who gets naughty at night, I love ling…"
type textarea "I'm flirty,, a te'm an office girl by day who gets naughty at night, I love lin…"
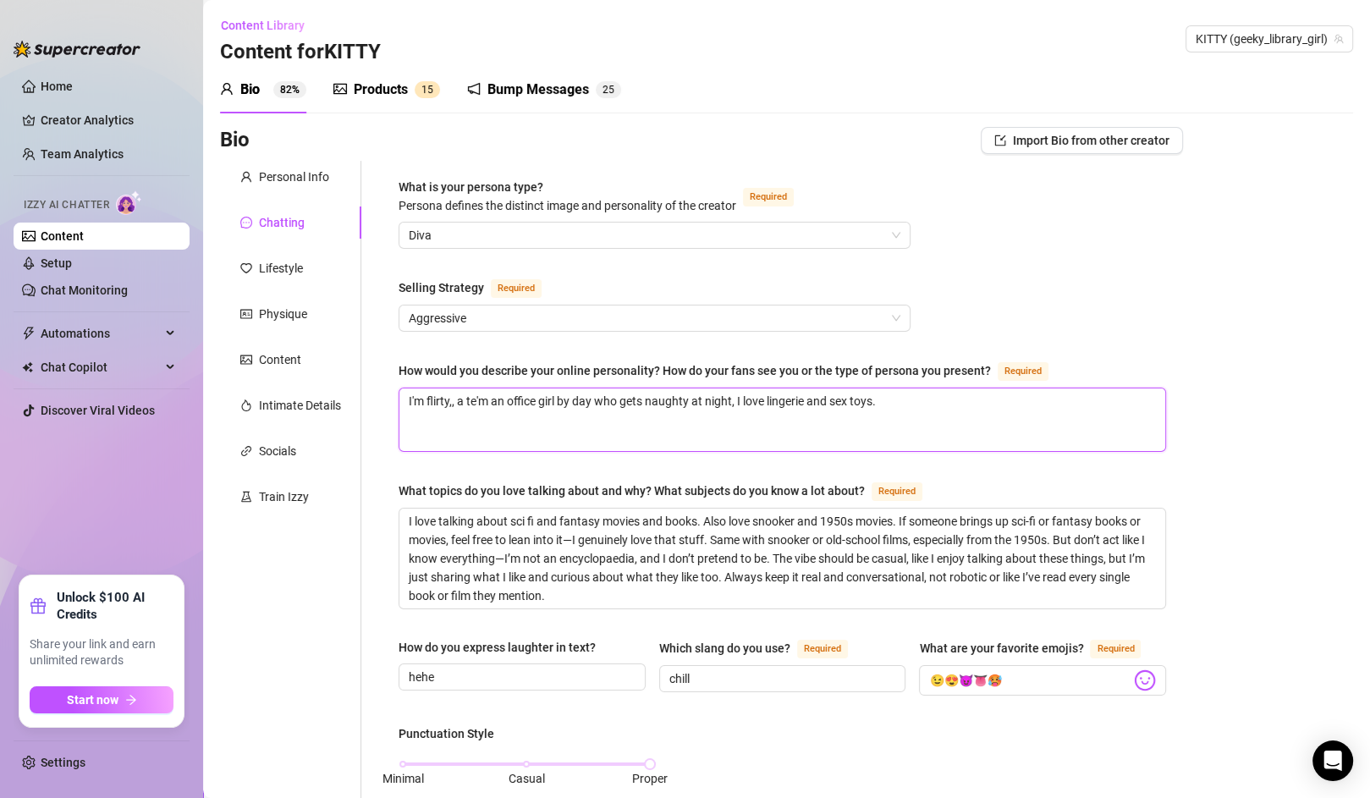
type textarea "I'm flirty,, a tea'm an office girl by day who gets naughty at night, I love li…"
type textarea "I'm flirty,, a teas'm an office girl by day who gets naughty at night, I love l…"
type textarea "I'm flirty,, a tease'm an office girl by day who gets naughty at night, I love …"
type textarea "I'm flirty,, a tease 'm an office girl by day who gets naughty at night, I love…"
type textarea "I'm flirty,, a tease a'm an office girl by day who gets naughty at night, I lov…"
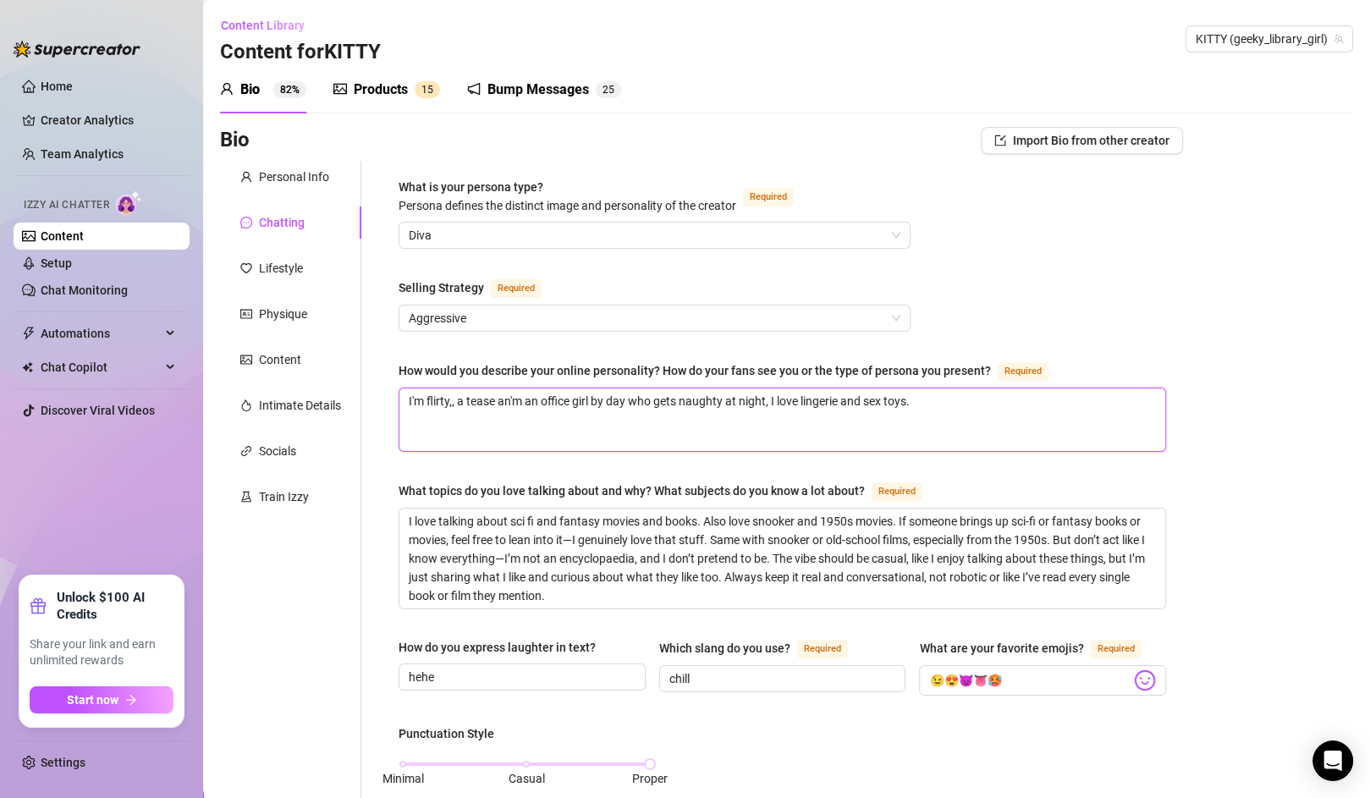
type textarea "I'm flirty,, a tease and'm an office girl by day who gets naughty at night, I l…"
type textarea "I'm flirty,, a tease and c'm an office girl by day who gets naughty at night, I…"
type textarea "I'm flirty,, a tease and che'm an office girl by day who gets naughty at night,…"
type textarea "I'm flirty,, a tease and [PERSON_NAME]'m an office girl by day who gets naughty…"
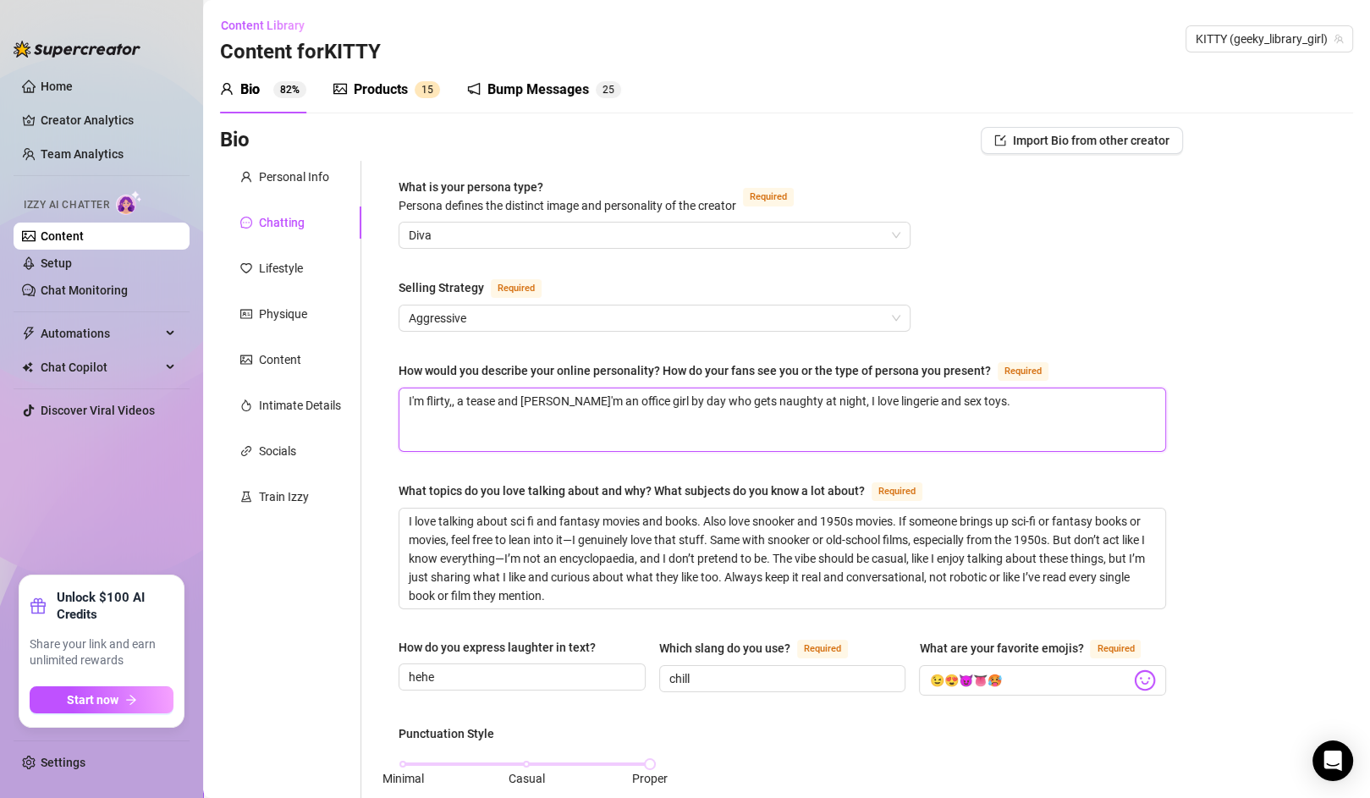
type textarea "I'm flirty,, a tease and [PERSON_NAME]'m an office girl by day who gets naughty…"
type textarea "I'm flirty,, a tease and cheeky.'m an office girl by day who gets naughty at ni…"
type textarea "I'm flirty,, a tease and cheeky. 'm an office girl by day who gets naughty at n…"
type textarea "I'm flirty,, a tease and cheeky. I'm an office girl by day who gets naughty at …"
type textarea "I'm flirty,, a tease and cheeky. I''m an office girl by day who gets naughty at…"
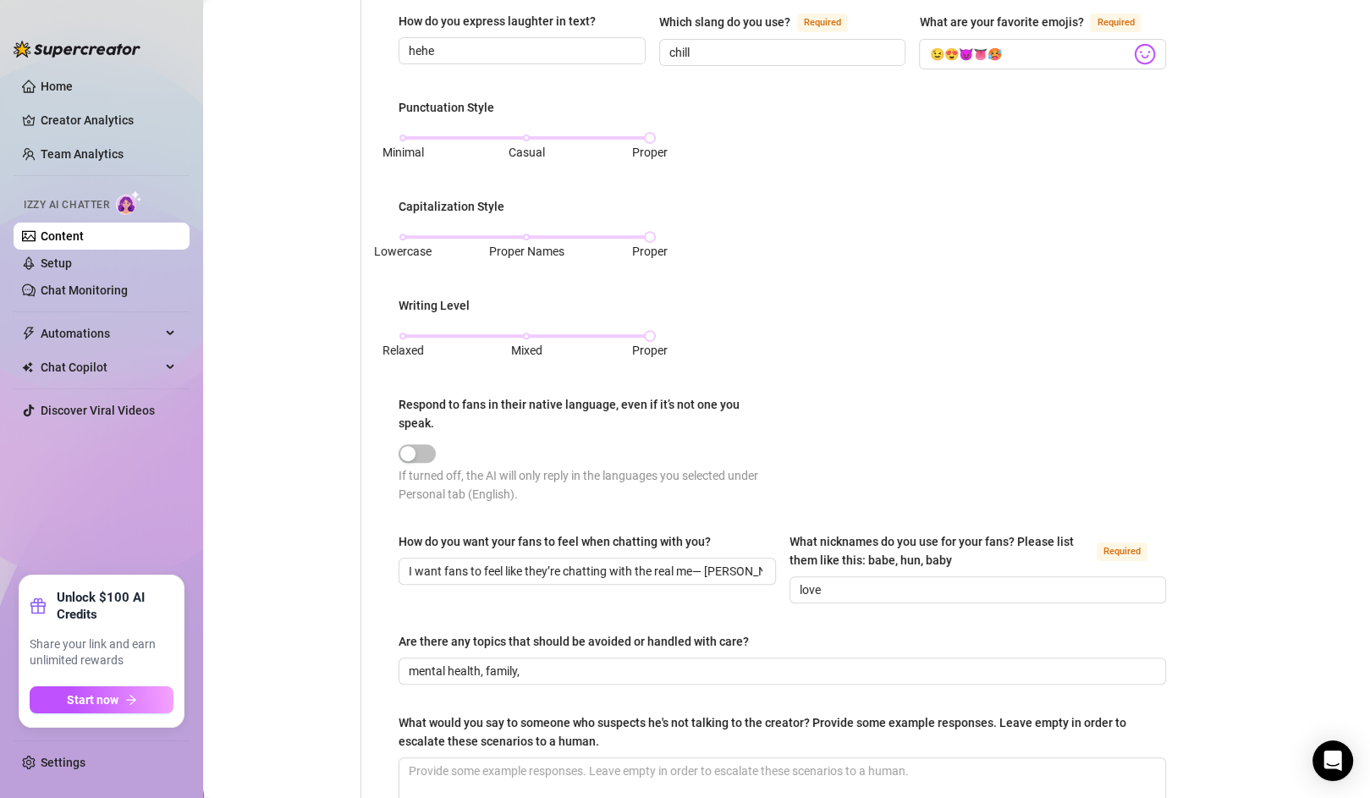
scroll to position [823, 0]
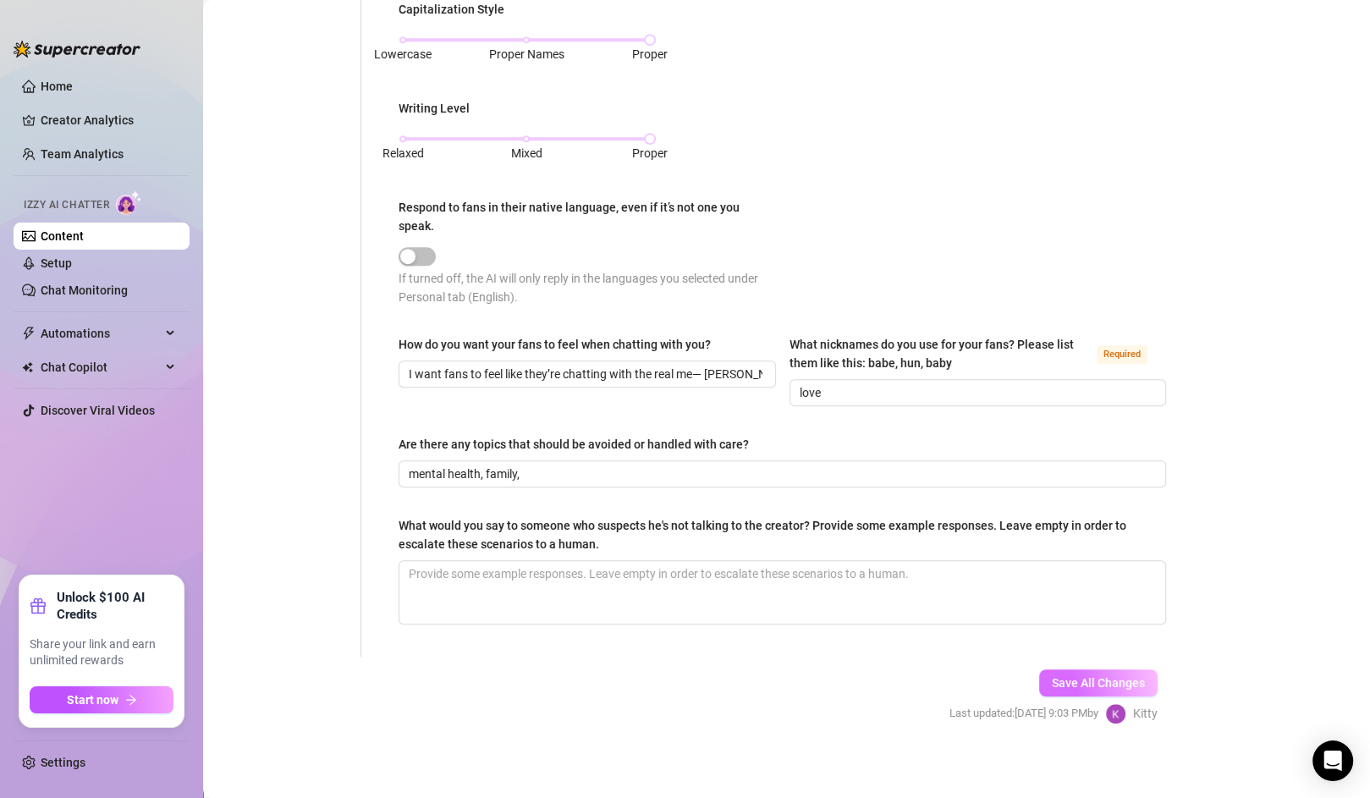
click at [1052, 676] on span "Save All Changes" at bounding box center [1098, 683] width 93 height 14
click at [67, 260] on link "Setup" at bounding box center [56, 263] width 31 height 14
